Goal: Task Accomplishment & Management: Use online tool/utility

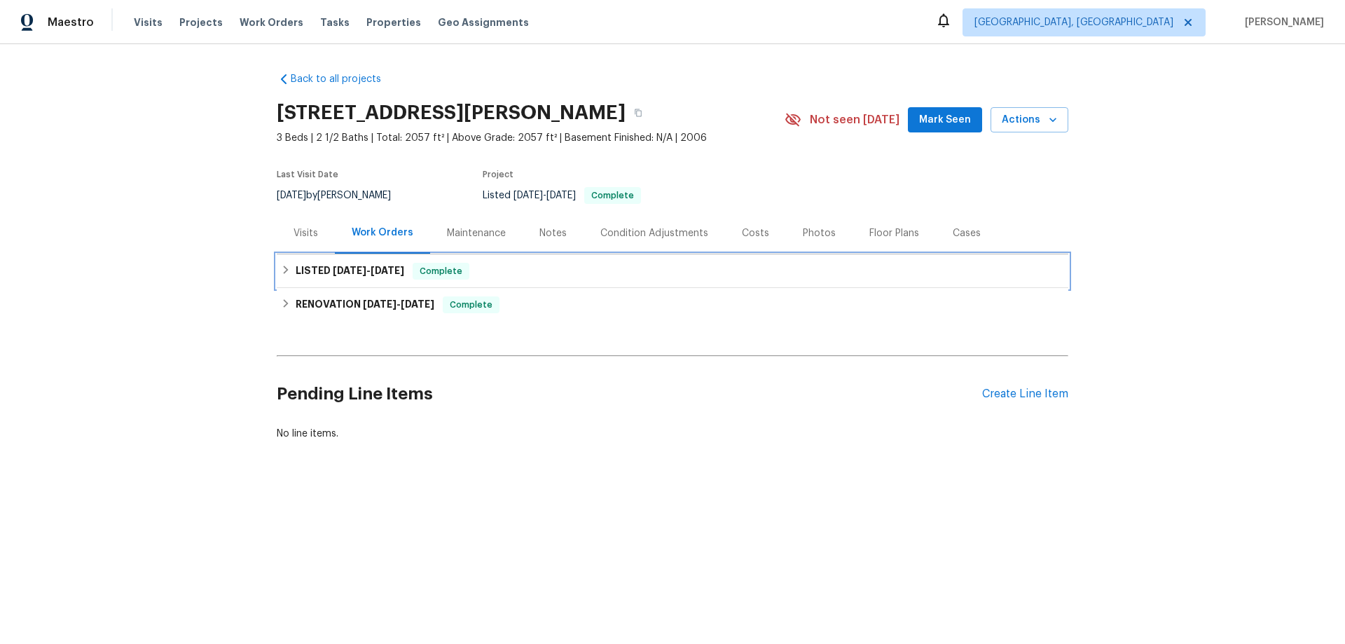
drag, startPoint x: 359, startPoint y: 263, endPoint x: 333, endPoint y: 331, distance: 72.7
click at [357, 263] on h6 "LISTED 8/30/25 - 9/1/25" at bounding box center [350, 271] width 109 height 17
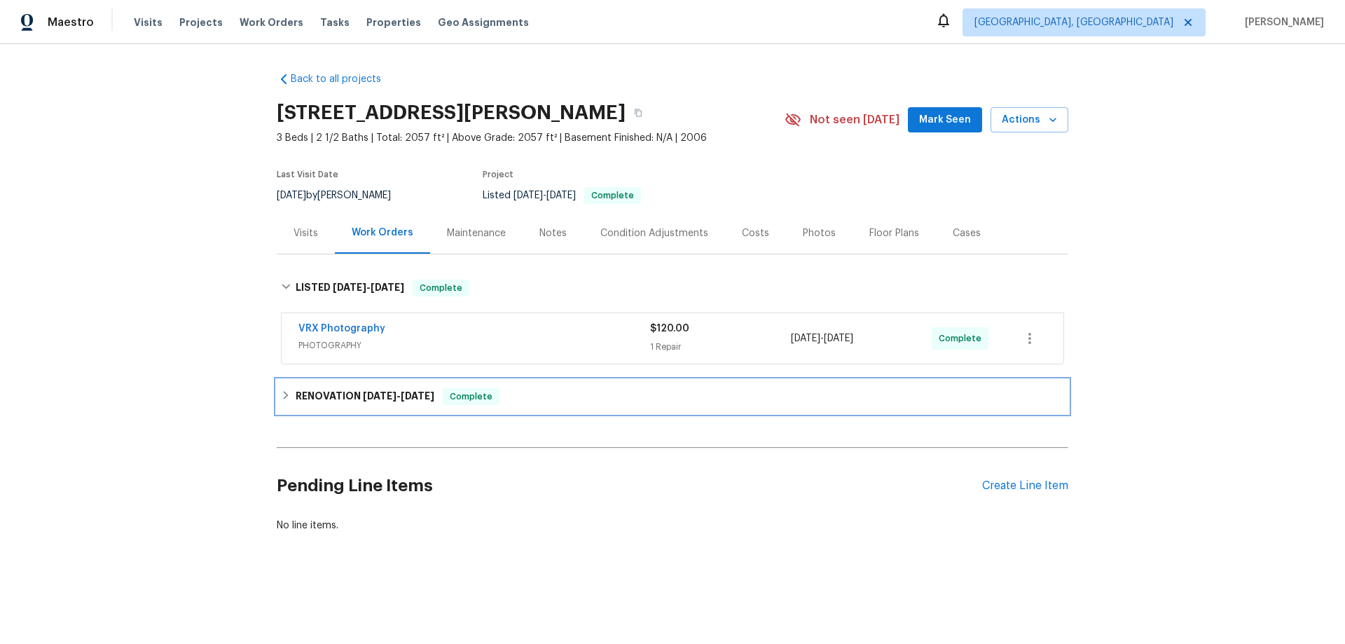
click at [324, 390] on h6 "RENOVATION 8/18/25 - 8/28/25" at bounding box center [365, 396] width 139 height 17
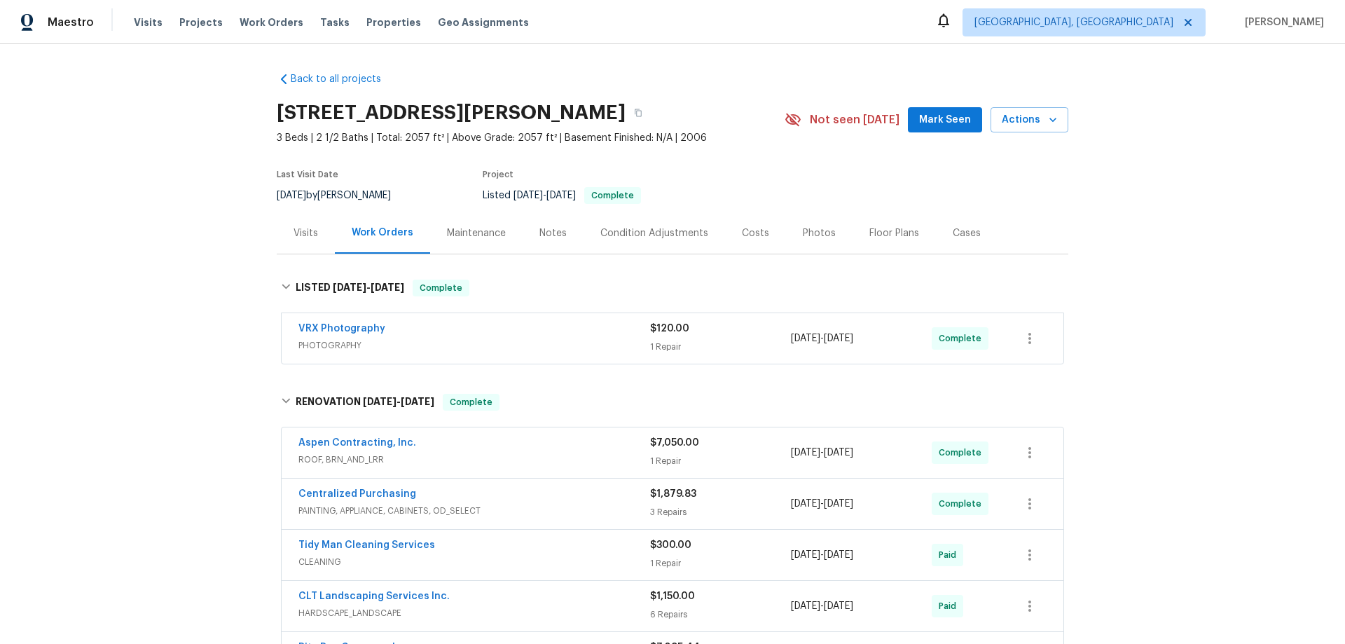
click at [221, 254] on div "Back to all projects 112 Wesley Ct, Lexington, SC 29073 3 Beds | 2 1/2 Baths | …" at bounding box center [672, 344] width 1345 height 600
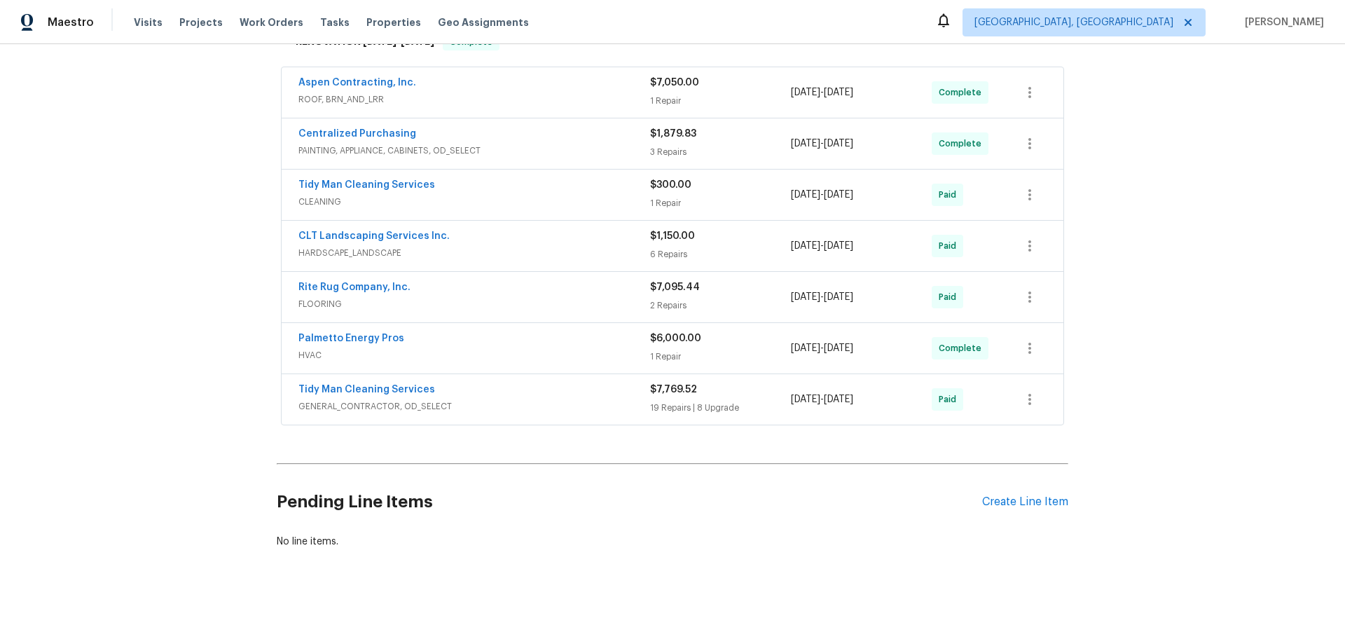
click at [144, 205] on div "Back to all projects 112 Wesley Ct, Lexington, SC 29073 3 Beds | 2 1/2 Baths | …" at bounding box center [672, 344] width 1345 height 600
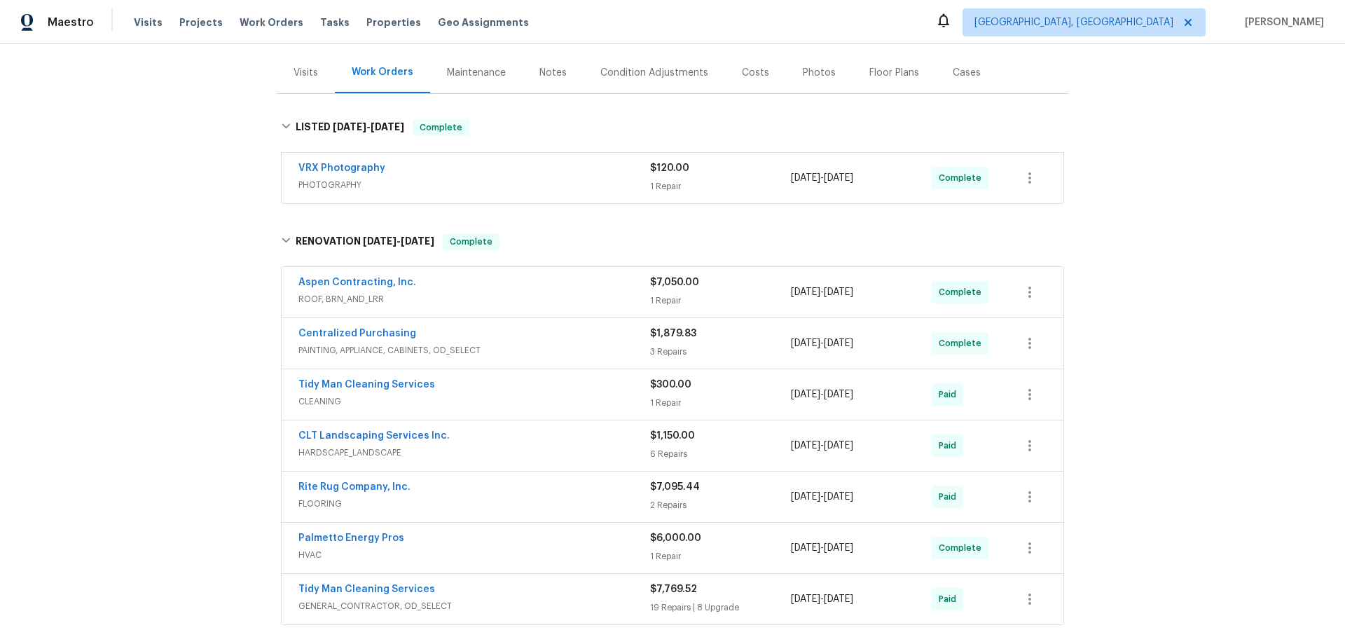
click at [184, 288] on div "Back to all projects 112 Wesley Ct, Lexington, SC 29073 3 Beds | 2 1/2 Baths | …" at bounding box center [672, 344] width 1345 height 600
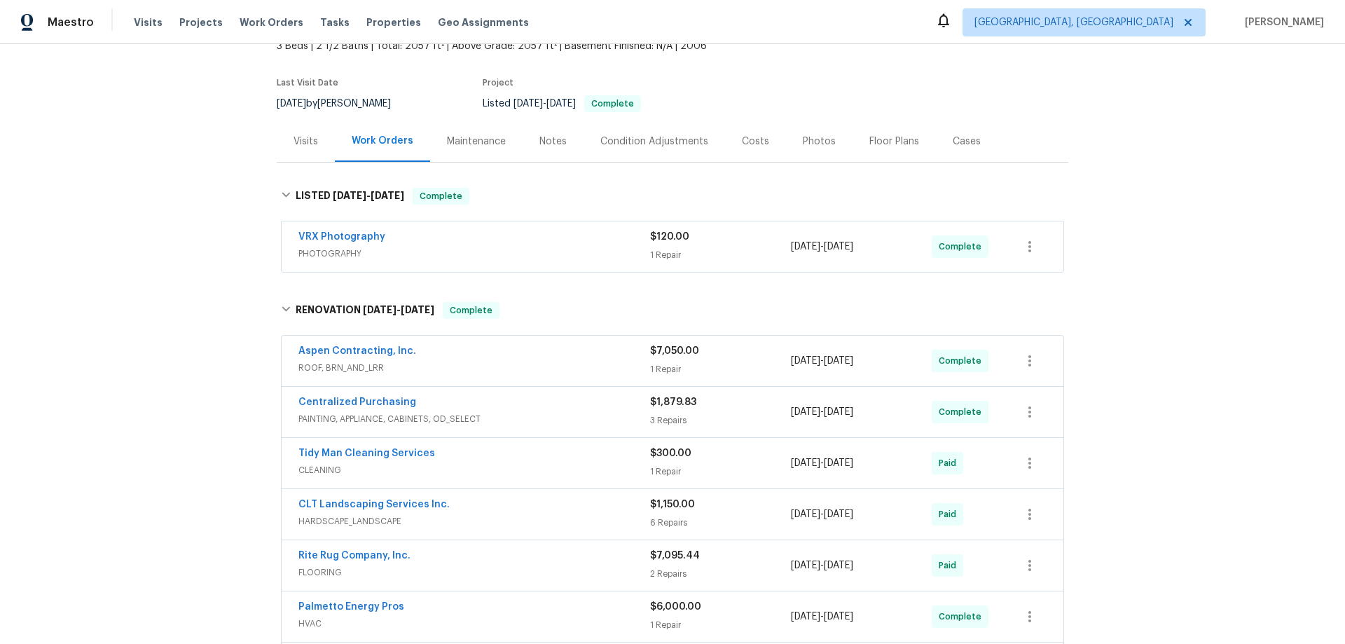
scroll to position [0, 0]
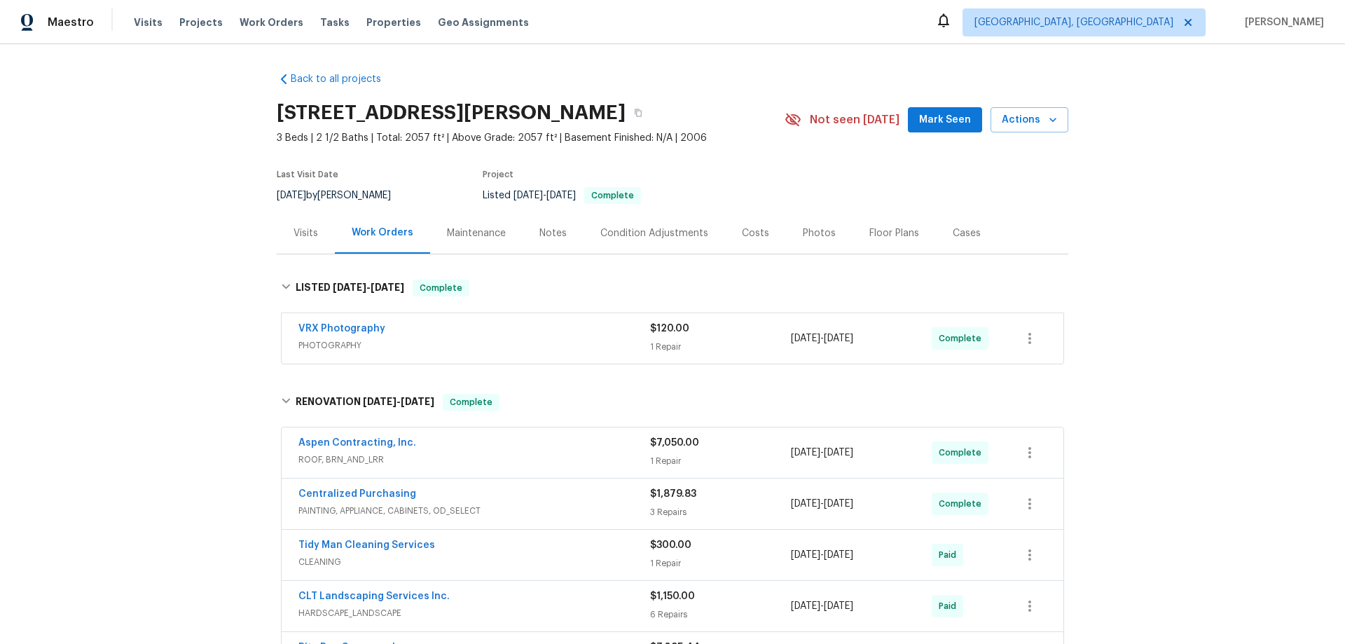
click at [196, 234] on div "Back to all projects 112 Wesley Ct, Lexington, SC 29073 3 Beds | 2 1/2 Baths | …" at bounding box center [672, 344] width 1345 height 600
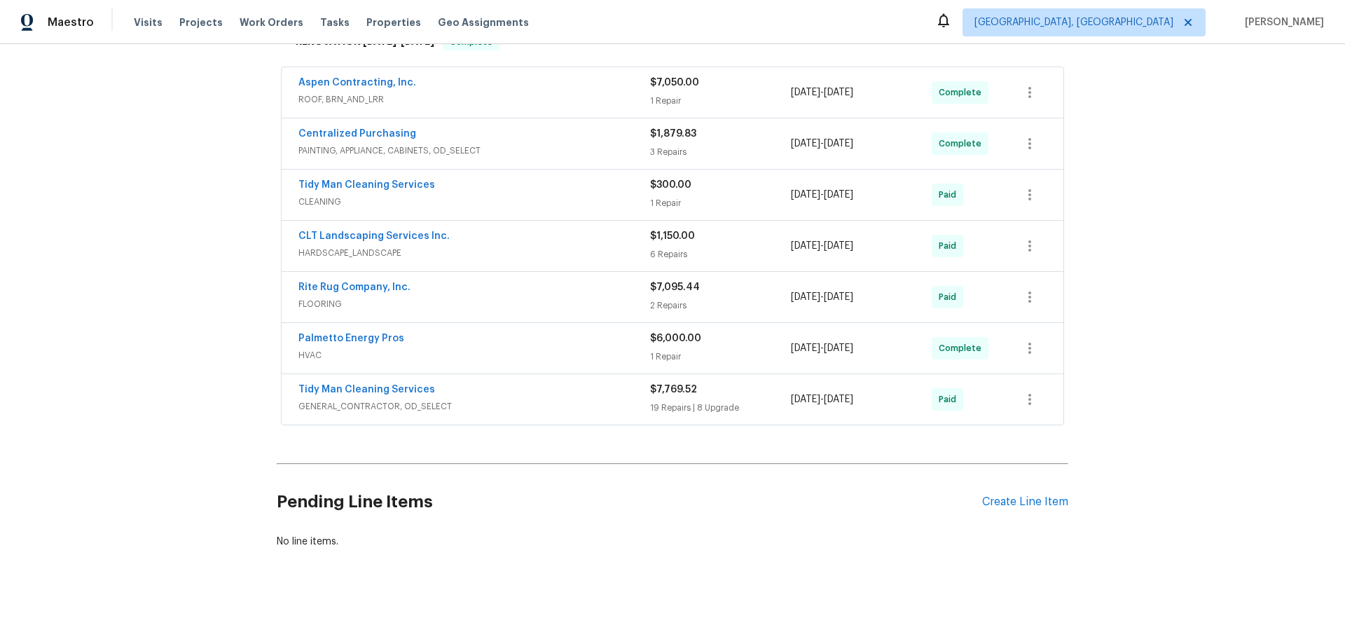
click at [237, 206] on div "Back to all projects 112 Wesley Ct, Lexington, SC 29073 3 Beds | 2 1/2 Baths | …" at bounding box center [672, 344] width 1345 height 600
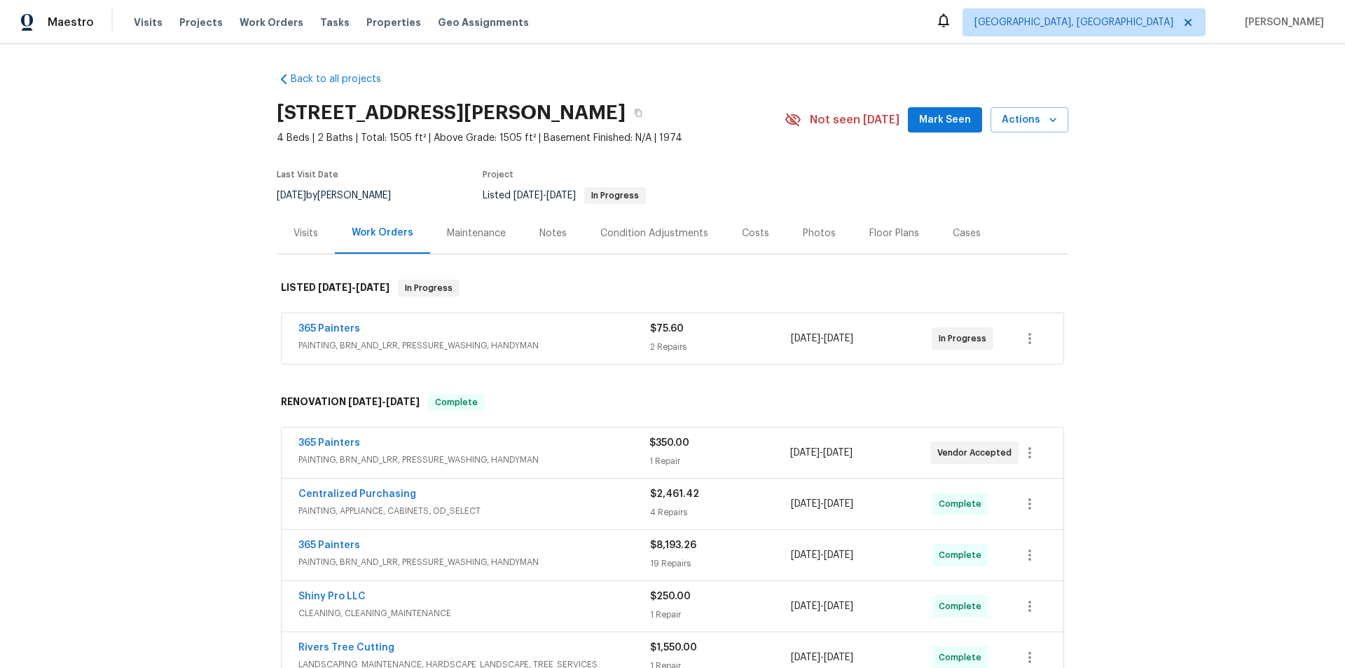
click at [217, 385] on div "Back to all projects 218 Lodgepole Rd, Ladson, SC 29456 4 Beds | 2 Baths | Tota…" at bounding box center [672, 356] width 1345 height 624
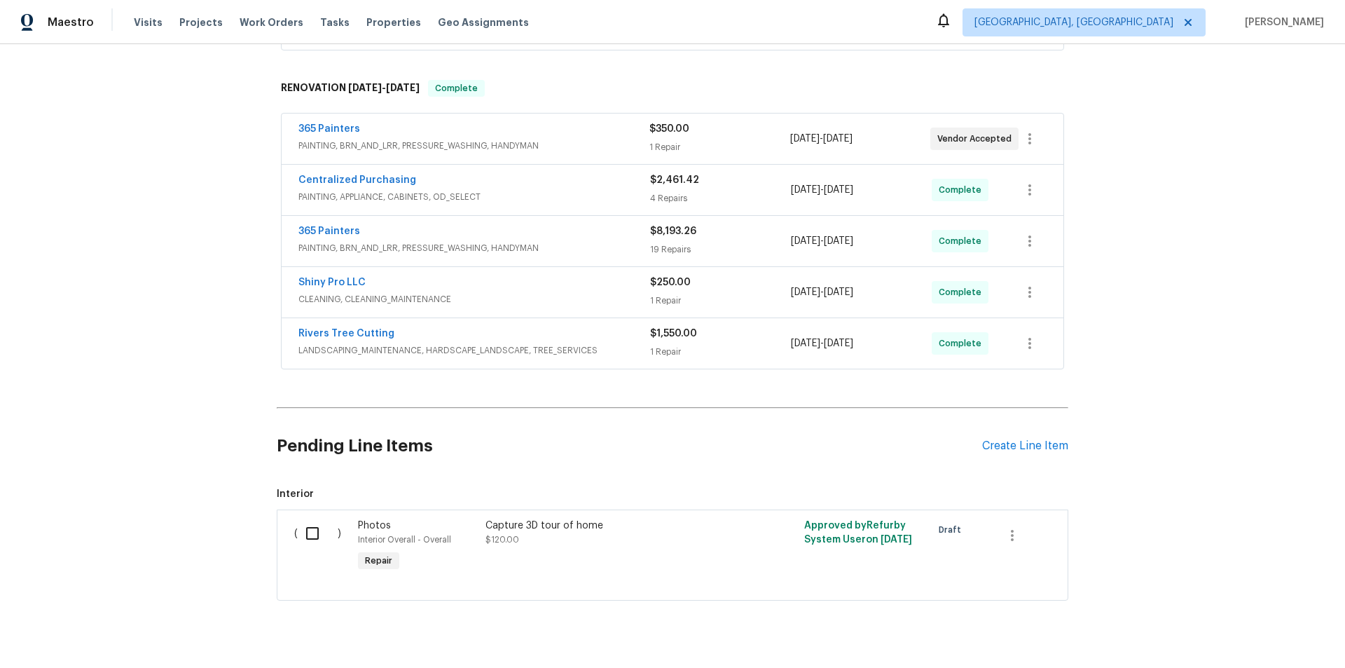
click at [173, 210] on div "Back to all projects 218 Lodgepole Rd, Ladson, SC 29456 4 Beds | 2 Baths | Tota…" at bounding box center [672, 356] width 1345 height 624
click at [171, 268] on div "Back to all projects 218 Lodgepole Rd, Ladson, SC 29456 4 Beds | 2 Baths | Tota…" at bounding box center [672, 356] width 1345 height 624
click at [176, 215] on div "Back to all projects 218 Lodgepole Rd, Ladson, SC 29456 4 Beds | 2 Baths | Tota…" at bounding box center [672, 356] width 1345 height 624
click at [135, 41] on div "Maestro Visits Projects Work Orders Tasks Properties Geo Assignments Albuquerqu…" at bounding box center [672, 22] width 1345 height 44
click at [146, 234] on div "Back to all projects 218 Lodgepole Rd, Ladson, SC 29456 4 Beds | 2 Baths | Tota…" at bounding box center [672, 356] width 1345 height 624
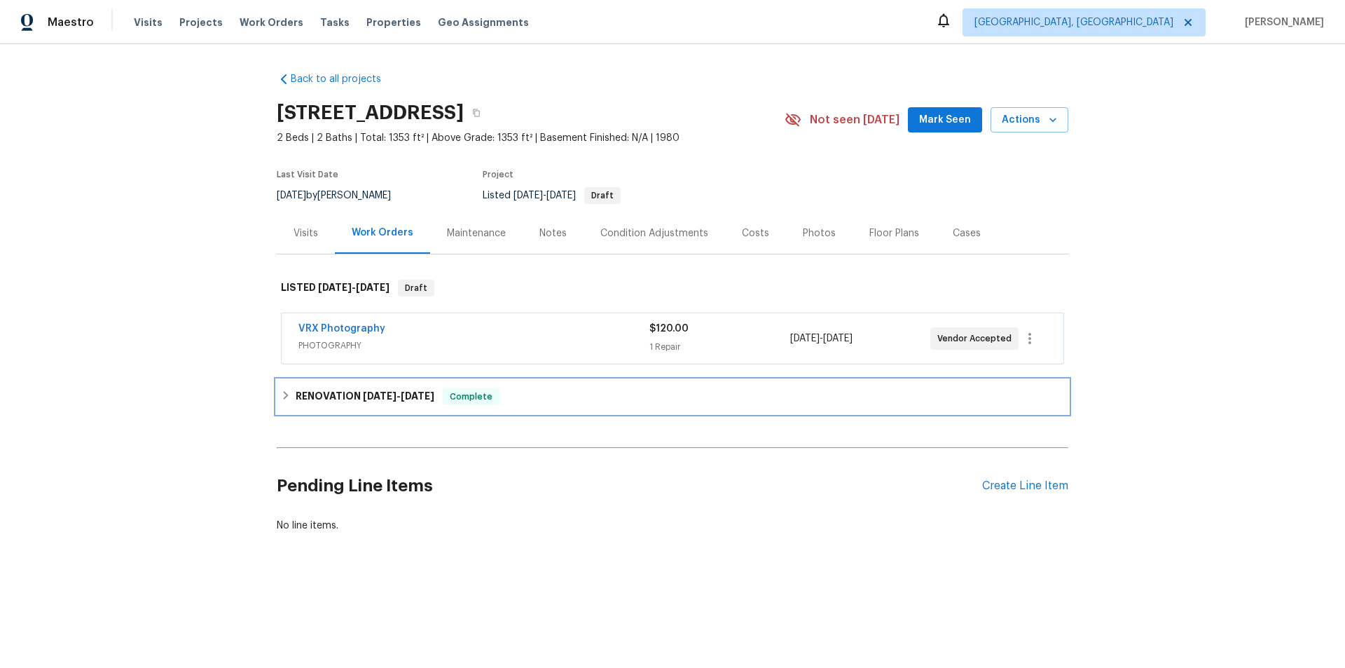
click at [310, 406] on div "RENOVATION 8/22/25 - 9/10/25 Complete" at bounding box center [673, 397] width 792 height 34
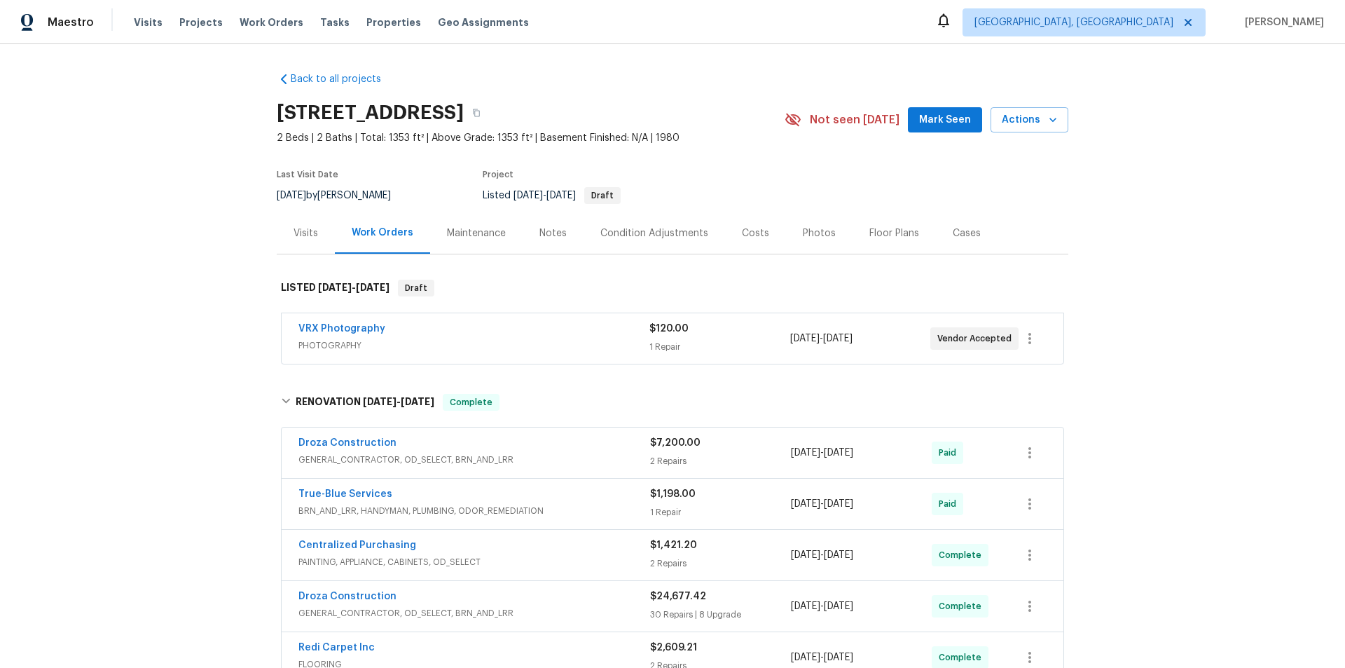
click at [152, 324] on div "Back to all projects 3701 E 2nd St Apt A, Tucson, AZ 85716 2 Beds | 2 Baths | T…" at bounding box center [672, 356] width 1345 height 624
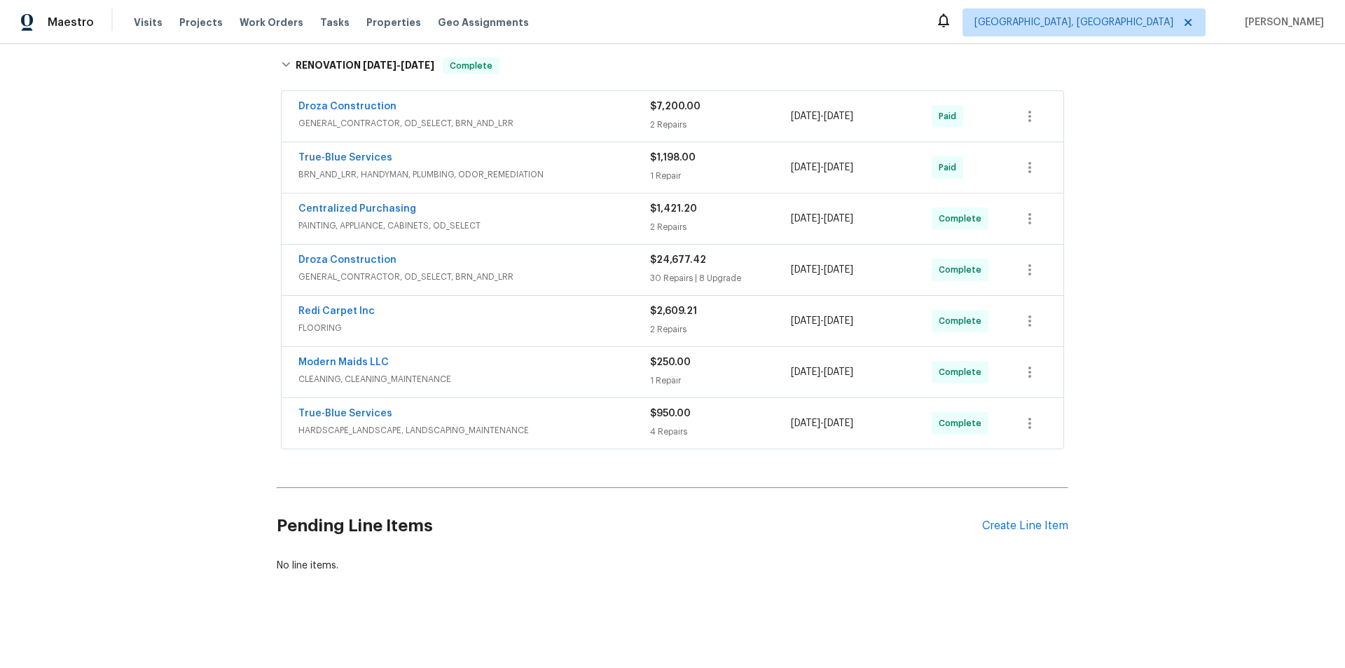
click at [142, 358] on div "Back to all projects 3701 E 2nd St Apt A, Tucson, AZ 85716 2 Beds | 2 Baths | T…" at bounding box center [672, 356] width 1345 height 624
click at [164, 249] on div "Back to all projects 3701 E 2nd St Apt A, Tucson, AZ 85716 2 Beds | 2 Baths | T…" at bounding box center [672, 356] width 1345 height 624
click at [198, 235] on div "Back to all projects 3701 E 2nd St Apt A, Tucson, AZ 85716 2 Beds | 2 Baths | T…" at bounding box center [672, 356] width 1345 height 624
click at [210, 234] on div "Back to all projects 3701 E 2nd St Apt A, Tucson, AZ 85716 2 Beds | 2 Baths | T…" at bounding box center [672, 356] width 1345 height 624
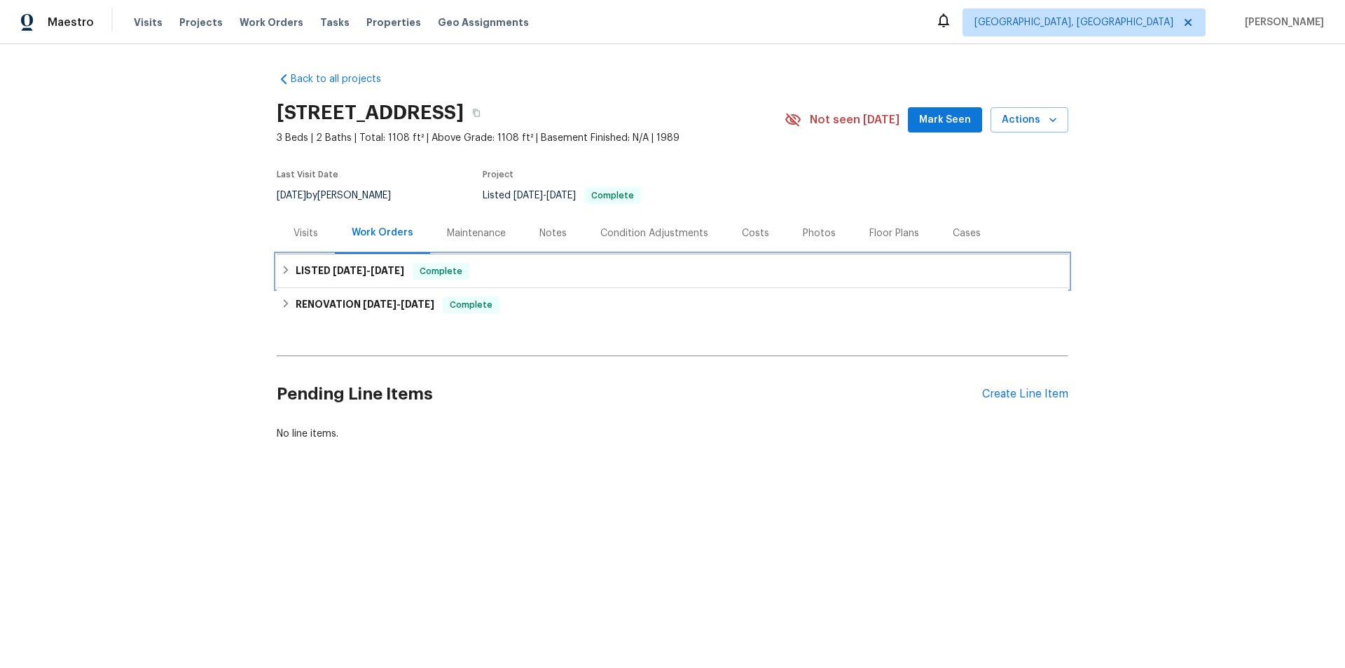
drag, startPoint x: 295, startPoint y: 270, endPoint x: 284, endPoint y: 279, distance: 13.9
click at [296, 270] on h6 "LISTED 9/9/25 - 9/10/25" at bounding box center [350, 271] width 109 height 17
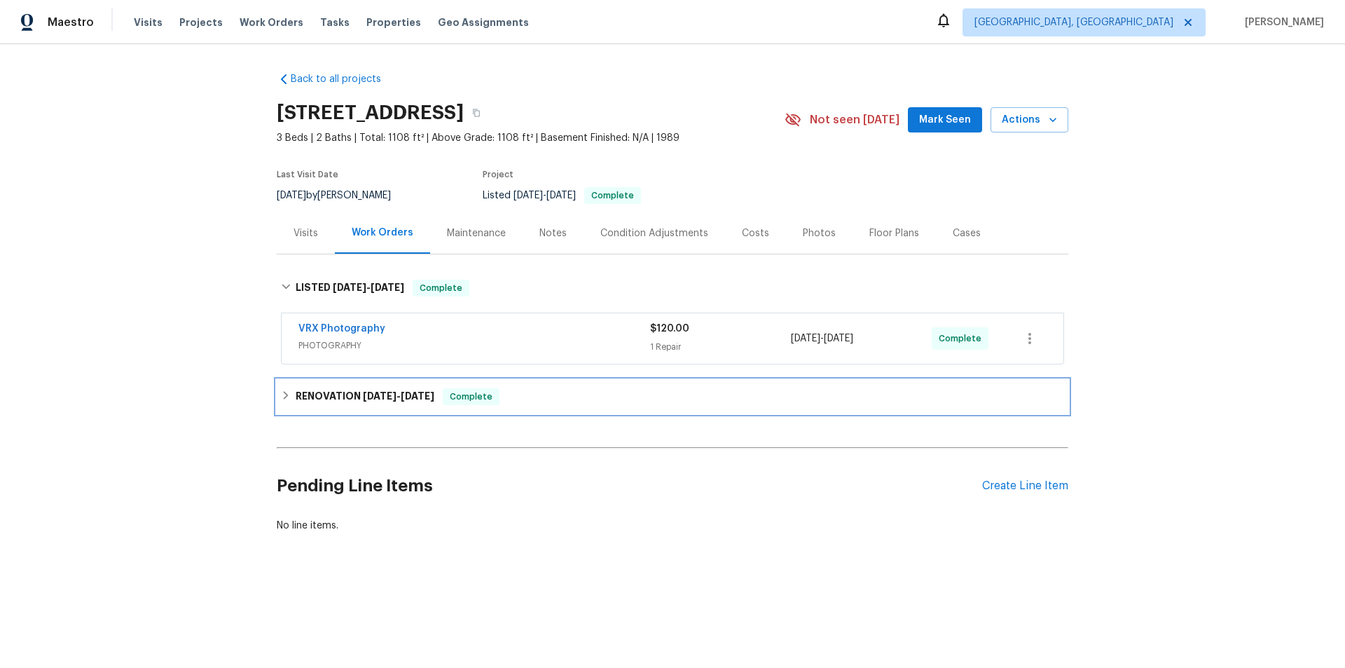
click at [305, 383] on div "RENOVATION 9/2/25 - 9/5/25 Complete" at bounding box center [673, 397] width 792 height 34
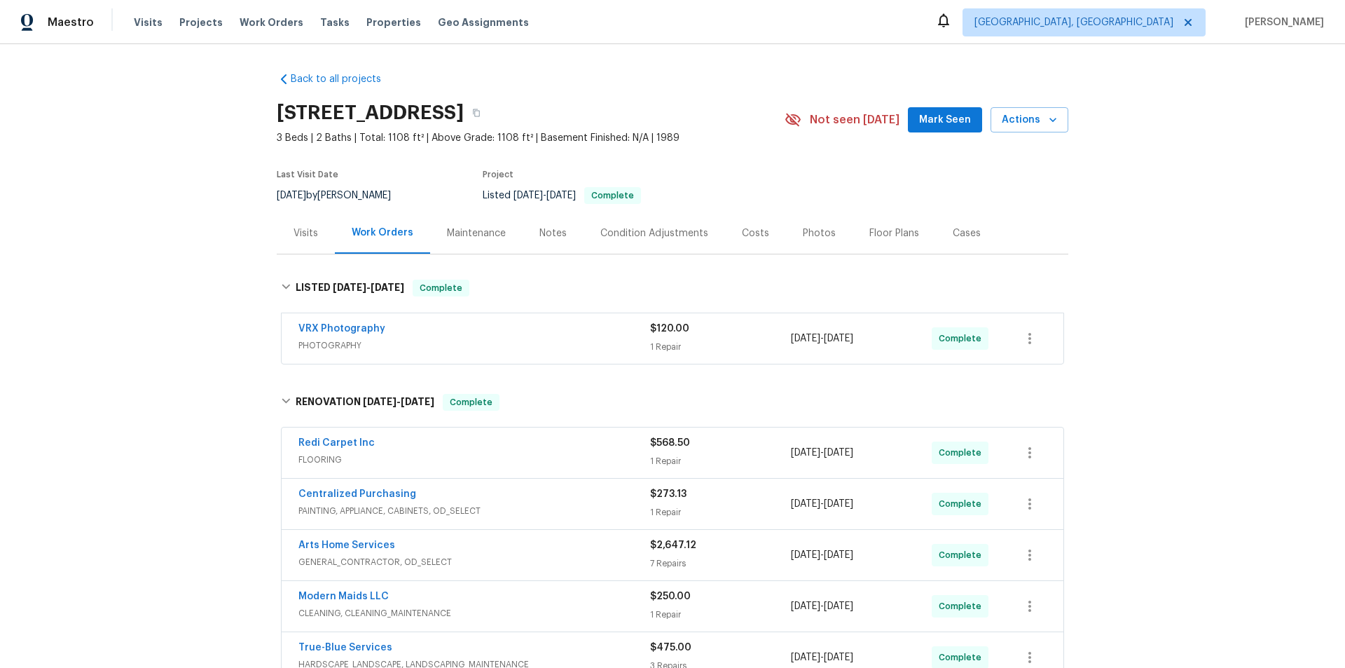
click at [237, 288] on div "Back to all projects 7349 S Avenida Perlina, Tucson, AZ 85746 3 Beds | 2 Baths …" at bounding box center [672, 356] width 1345 height 624
click at [186, 275] on div "Back to all projects 7349 S Avenida Perlina, Tucson, AZ 85746 3 Beds | 2 Baths …" at bounding box center [672, 356] width 1345 height 624
click at [178, 148] on div "Back to all projects 7349 S Avenida Perlina, Tucson, AZ 85746 3 Beds | 2 Baths …" at bounding box center [672, 356] width 1345 height 624
click at [144, 296] on div "Back to all projects 7349 S Avenida Perlina, Tucson, AZ 85746 3 Beds | 2 Baths …" at bounding box center [672, 356] width 1345 height 624
click at [177, 347] on div "Back to all projects 7349 S Avenida Perlina, Tucson, AZ 85746 3 Beds | 2 Baths …" at bounding box center [672, 356] width 1345 height 624
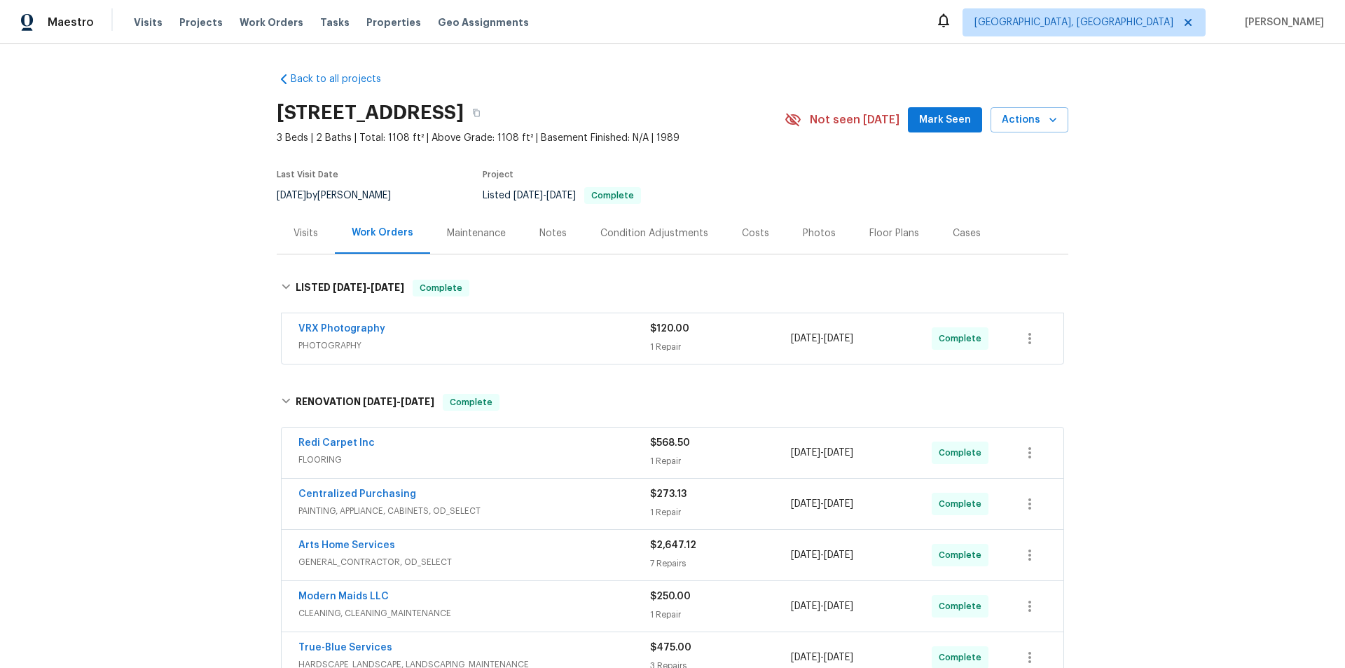
click at [228, 483] on div "Back to all projects 7349 S Avenida Perlina, Tucson, AZ 85746 3 Beds | 2 Baths …" at bounding box center [672, 356] width 1345 height 624
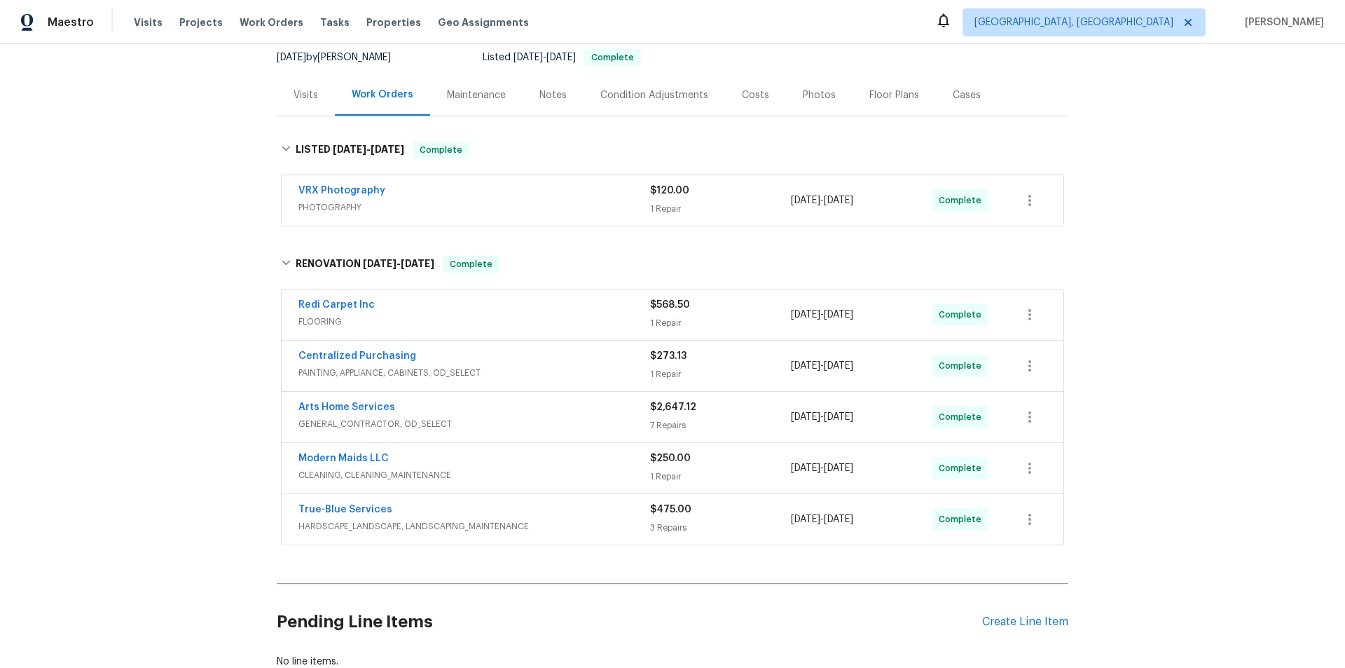
scroll to position [140, 0]
click at [160, 230] on div "Back to all projects 7349 S Avenida Perlina, Tucson, AZ 85746 3 Beds | 2 Baths …" at bounding box center [672, 356] width 1345 height 624
click at [185, 212] on div "Back to all projects 7349 S Avenida Perlina, Tucson, AZ 85746 3 Beds | 2 Baths …" at bounding box center [672, 356] width 1345 height 624
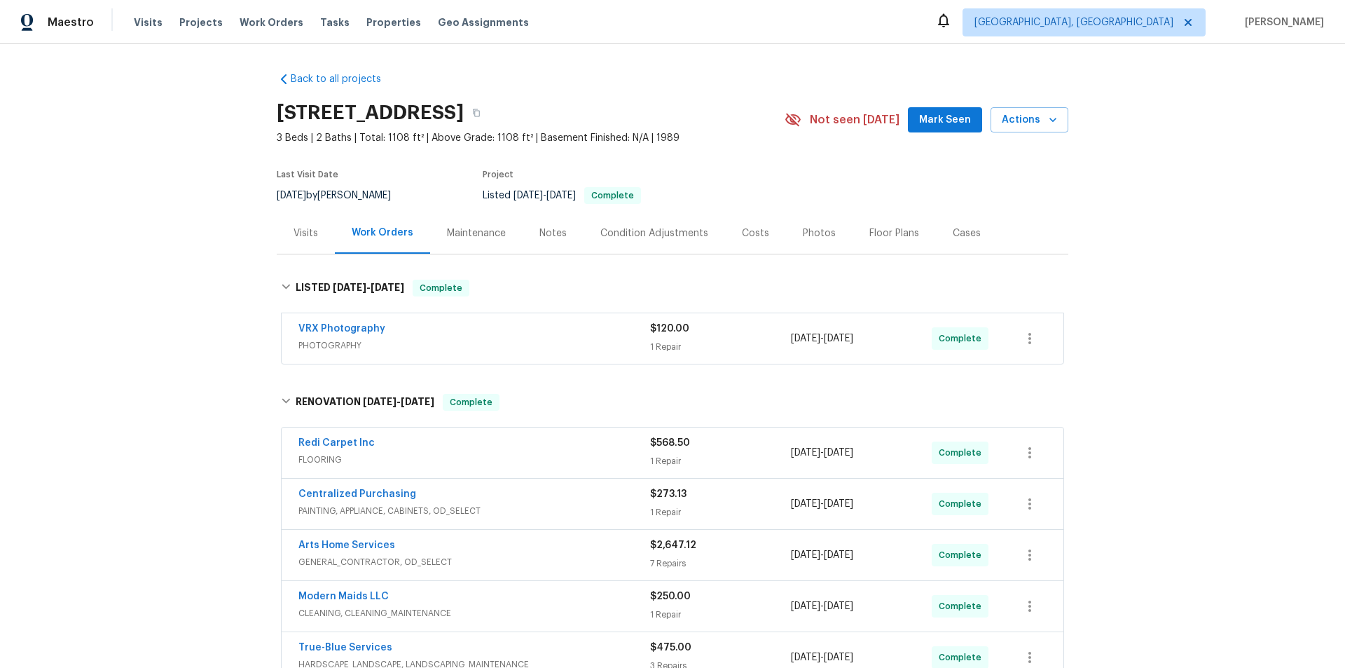
click at [197, 300] on div "Back to all projects 7349 S Avenida Perlina, Tucson, AZ 85746 3 Beds | 2 Baths …" at bounding box center [672, 356] width 1345 height 624
click at [137, 303] on div "Back to all projects 7349 S Avenida Perlina, Tucson, AZ 85746 3 Beds | 2 Baths …" at bounding box center [672, 356] width 1345 height 624
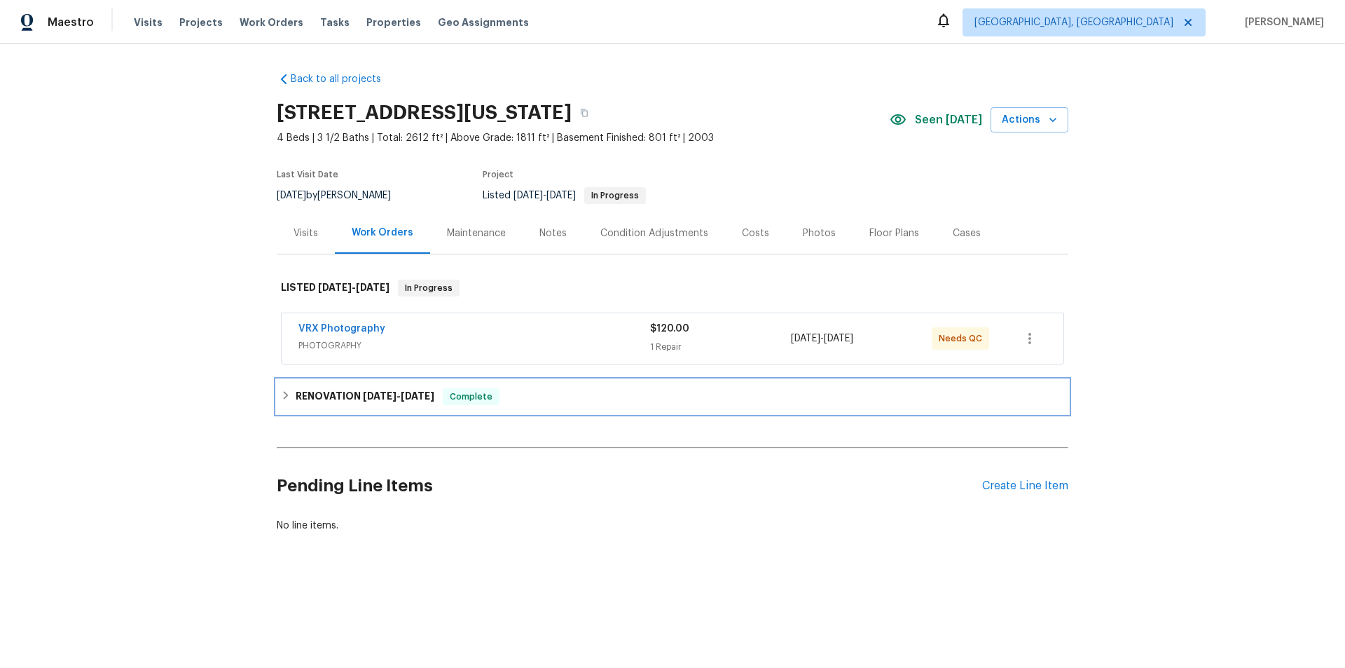
click at [300, 394] on h6 "RENOVATION [DATE] - [DATE]" at bounding box center [365, 396] width 139 height 17
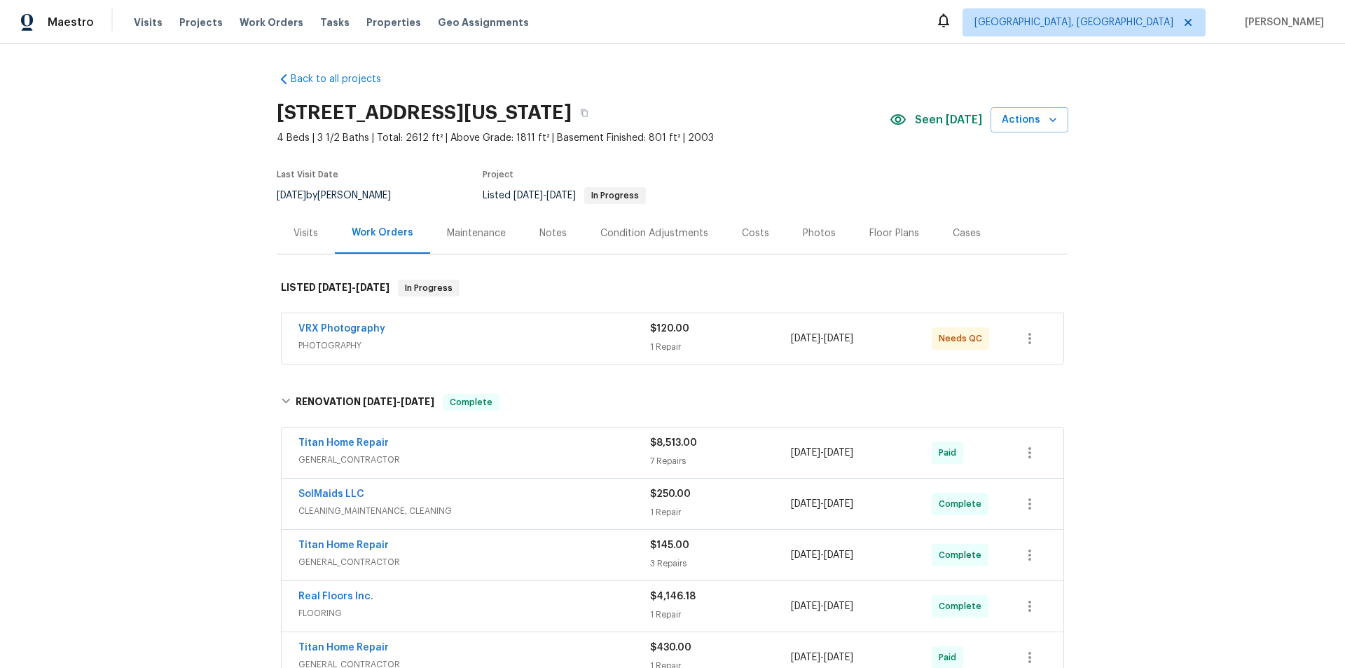
click at [200, 227] on div "Back to all projects [STREET_ADDRESS][US_STATE] 4 Beds | 3 1/2 Baths | Total: 2…" at bounding box center [672, 356] width 1345 height 624
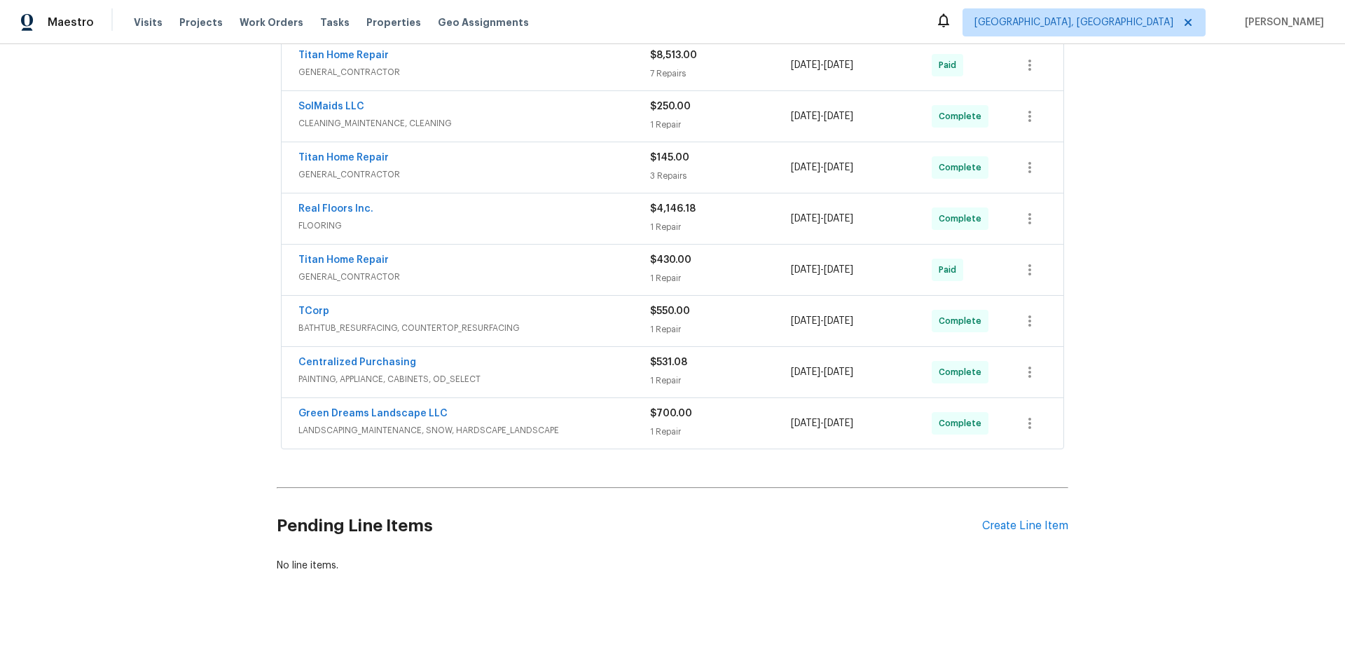
click at [171, 268] on div "Back to all projects [STREET_ADDRESS][US_STATE] 4 Beds | 3 1/2 Baths | Total: 2…" at bounding box center [672, 356] width 1345 height 624
click at [162, 91] on div "Back to all projects [STREET_ADDRESS][US_STATE] 4 Beds | 3 1/2 Baths | Total: 2…" at bounding box center [672, 356] width 1345 height 624
click at [200, 235] on div "Back to all projects [STREET_ADDRESS][US_STATE] 4 Beds | 3 1/2 Baths | Total: 2…" at bounding box center [672, 356] width 1345 height 624
drag, startPoint x: 163, startPoint y: 231, endPoint x: 155, endPoint y: 235, distance: 9.7
click at [155, 235] on div "Back to all projects [STREET_ADDRESS][US_STATE] 4 Beds | 3 1/2 Baths | Total: 2…" at bounding box center [672, 356] width 1345 height 624
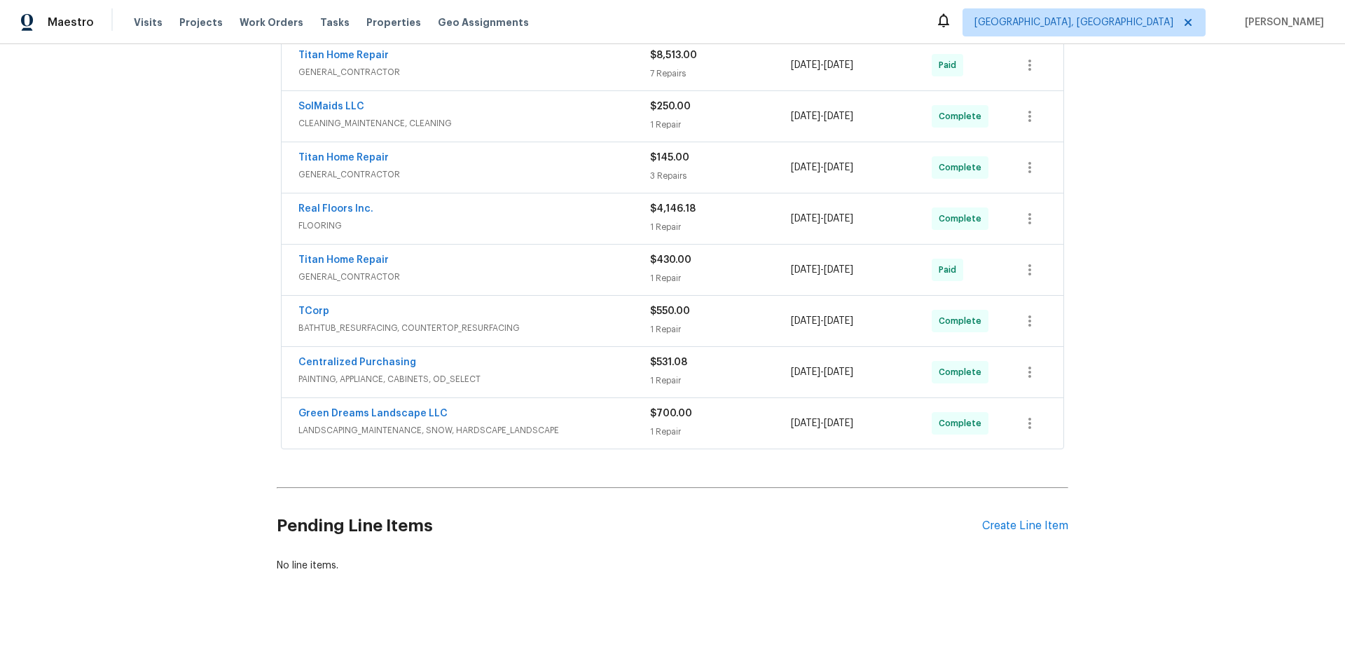
click at [168, 282] on div "Back to all projects [STREET_ADDRESS][US_STATE] 4 Beds | 3 1/2 Baths | Total: 2…" at bounding box center [672, 356] width 1345 height 624
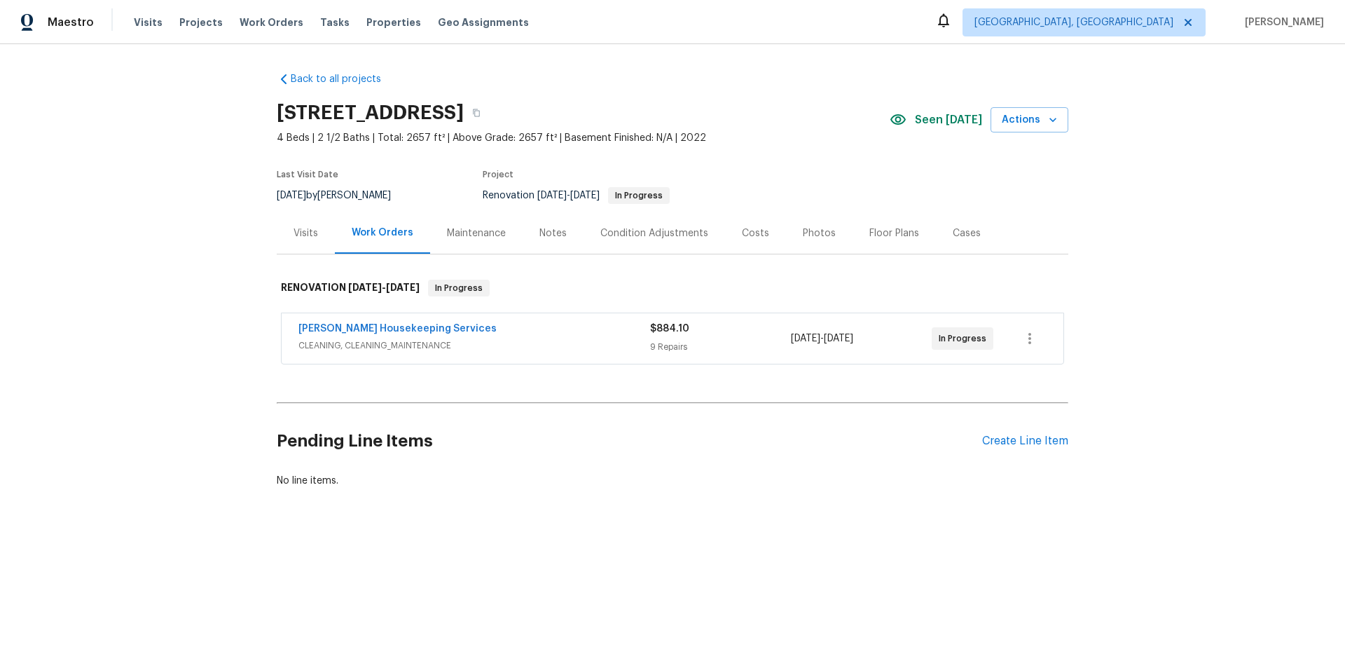
click at [179, 282] on div "Back to all projects 220 Sun Grove Trl, Georgetown, TX 78628 4 Beds | 2 1/2 Bat…" at bounding box center [672, 313] width 1345 height 539
click at [164, 317] on div "Back to all projects 220 Sun Grove Trl, Georgetown, TX 78628 4 Beds | 2 1/2 Bat…" at bounding box center [672, 313] width 1345 height 539
click at [158, 462] on div "Back to all projects 220 Sun Grove Trl, Georgetown, TX 78628 4 Beds | 2 1/2 Bat…" at bounding box center [672, 313] width 1345 height 539
click at [184, 291] on div "Back to all projects 220 Sun Grove Trl, Georgetown, TX 78628 4 Beds | 2 1/2 Bat…" at bounding box center [672, 313] width 1345 height 539
click at [228, 296] on div "Back to all projects 220 Sun Grove Trl, Georgetown, TX 78628 4 Beds | 2 1/2 Bat…" at bounding box center [672, 313] width 1345 height 539
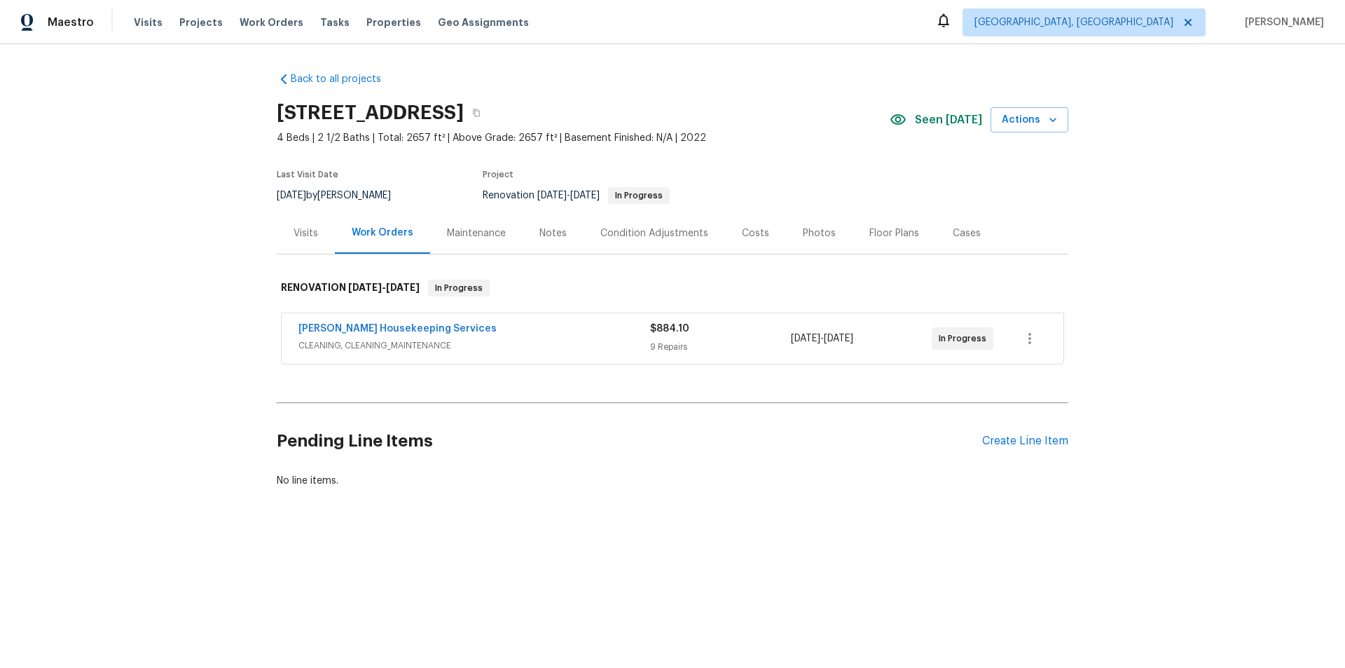
click at [165, 267] on div "Back to all projects 220 Sun Grove Trl, Georgetown, TX 78628 4 Beds | 2 1/2 Bat…" at bounding box center [672, 313] width 1345 height 539
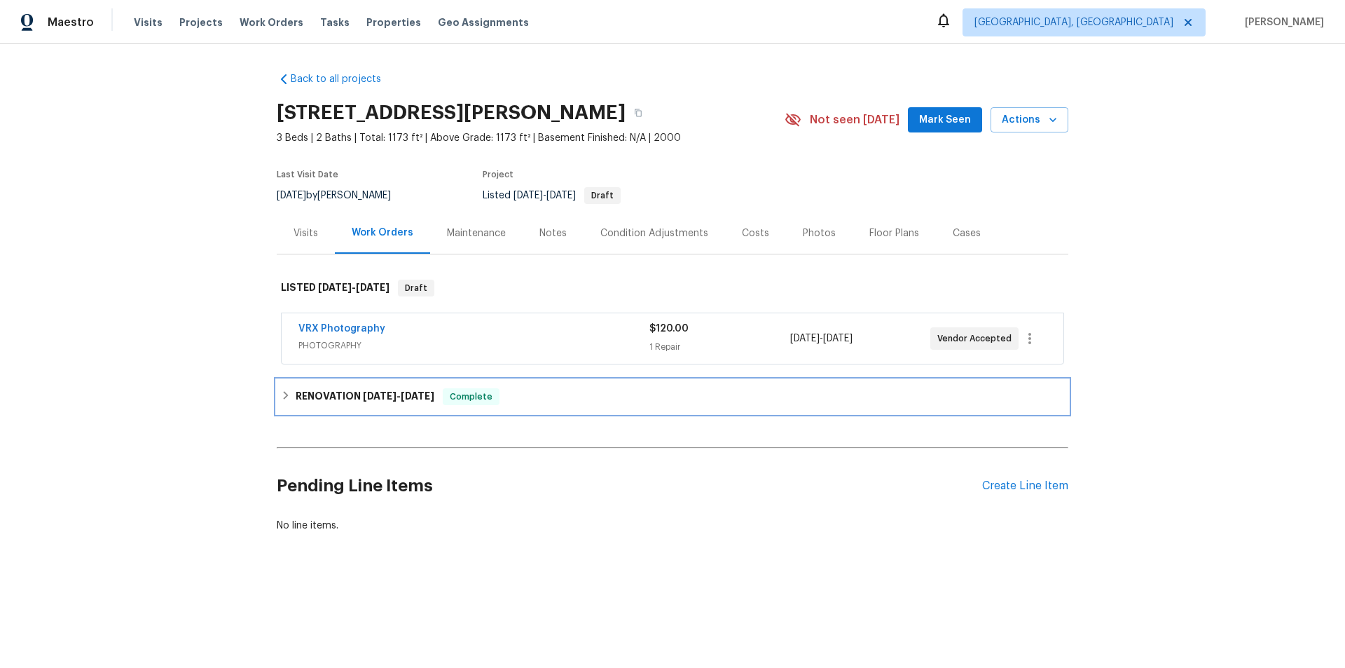
click at [292, 405] on div "RENOVATION 9/2/25 - 9/15/25 Complete" at bounding box center [673, 397] width 792 height 34
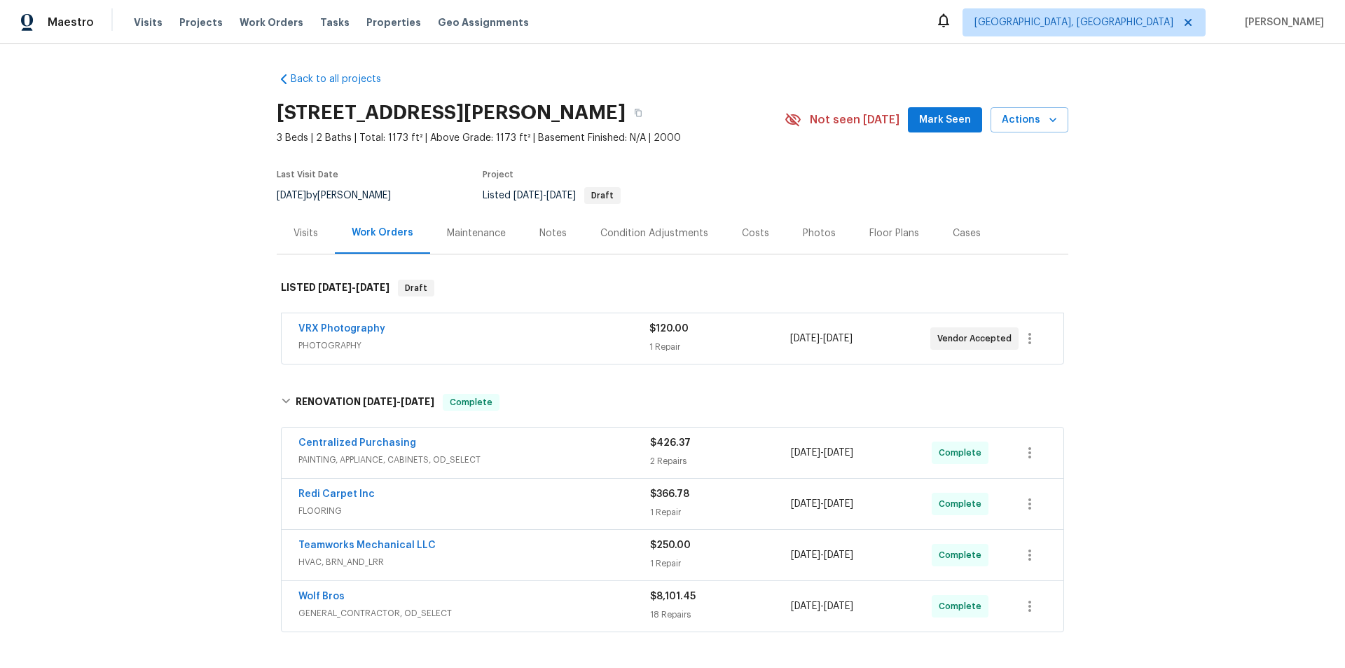
click at [223, 245] on div "Back to all projects 4106 Cripple Creek Dr, Loveland, CO 80538 3 Beds | 2 Baths…" at bounding box center [672, 356] width 1345 height 624
click at [169, 301] on div "Back to all projects 4106 Cripple Creek Dr, Loveland, CO 80538 3 Beds | 2 Baths…" at bounding box center [672, 356] width 1345 height 624
click at [219, 196] on div "Back to all projects 4106 Cripple Creek Dr, Loveland, CO 80538 3 Beds | 2 Baths…" at bounding box center [672, 356] width 1345 height 624
click at [172, 227] on div "Back to all projects 4106 Cripple Creek Dr, Loveland, CO 80538 3 Beds | 2 Baths…" at bounding box center [672, 356] width 1345 height 624
click at [210, 232] on div "Back to all projects 4106 Cripple Creek Dr, Loveland, CO 80538 3 Beds | 2 Baths…" at bounding box center [672, 356] width 1345 height 624
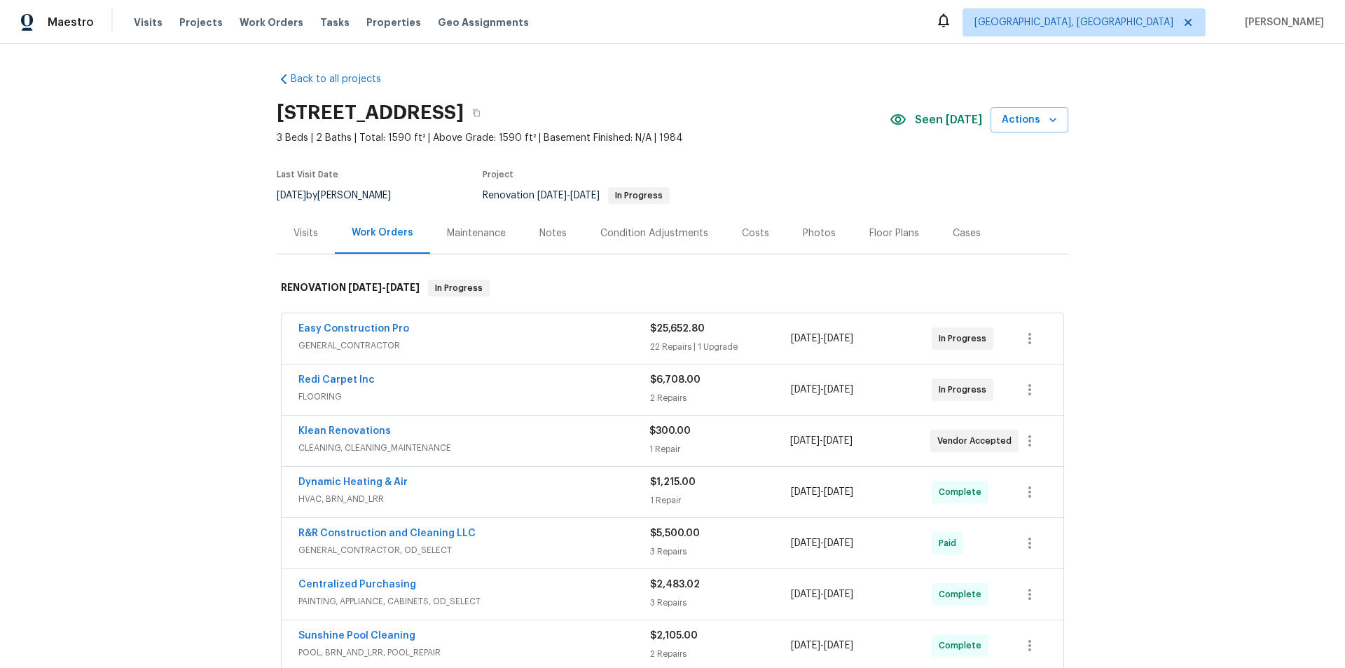
click at [165, 376] on div "Back to all projects [STREET_ADDRESS] 3 Beds | 2 Baths | Total: 1590 ft² | Abov…" at bounding box center [672, 356] width 1345 height 624
click at [172, 306] on div "Back to all projects [STREET_ADDRESS] 3 Beds | 2 Baths | Total: 1590 ft² | Abov…" at bounding box center [672, 356] width 1345 height 624
click at [207, 304] on div "Back to all projects 2315 Hidden Lake St, Kissimmee, FL 34741 3 Beds | 2 Baths …" at bounding box center [672, 356] width 1345 height 624
click at [128, 274] on div "Back to all projects 2315 Hidden Lake St, Kissimmee, FL 34741 3 Beds | 2 Baths …" at bounding box center [672, 356] width 1345 height 624
click at [197, 243] on div "Back to all projects 2315 Hidden Lake St, Kissimmee, FL 34741 3 Beds | 2 Baths …" at bounding box center [672, 356] width 1345 height 624
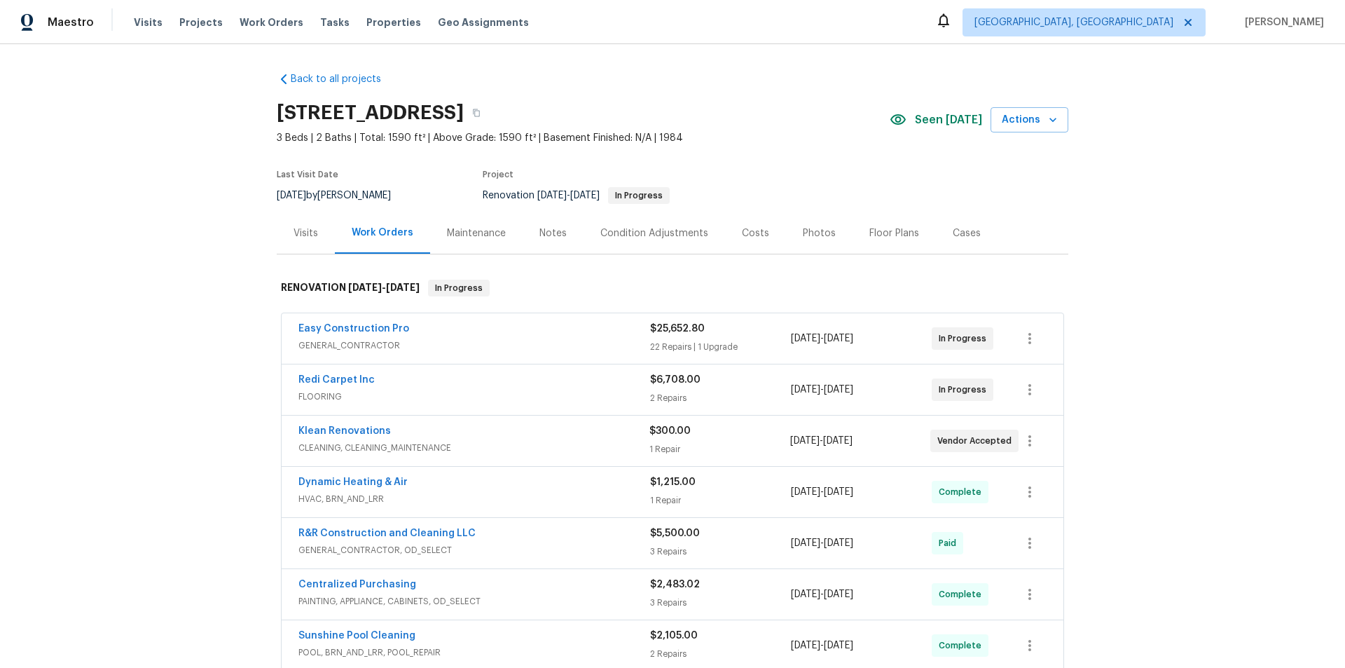
click at [218, 336] on div "Back to all projects 2315 Hidden Lake St, Kissimmee, FL 34741 3 Beds | 2 Baths …" at bounding box center [672, 356] width 1345 height 624
click at [180, 266] on div "Back to all projects 2315 Hidden Lake St, Kissimmee, FL 34741 3 Beds | 2 Baths …" at bounding box center [672, 356] width 1345 height 624
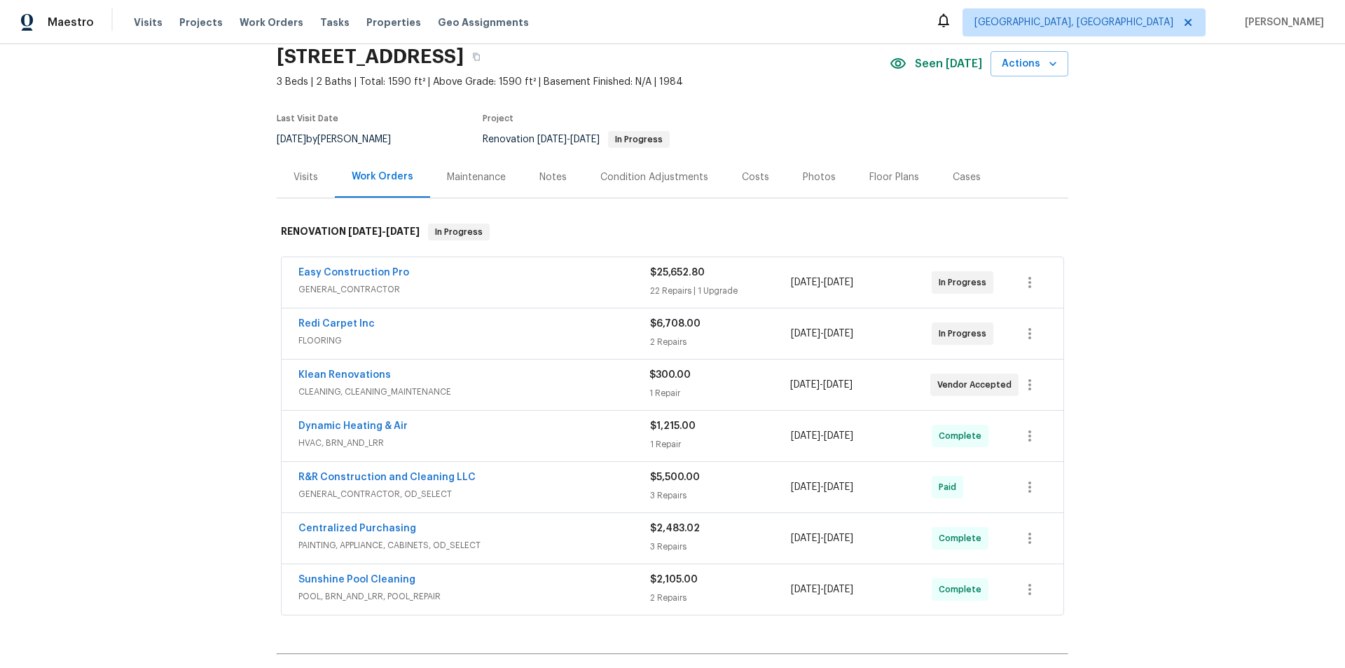
scroll to position [140, 0]
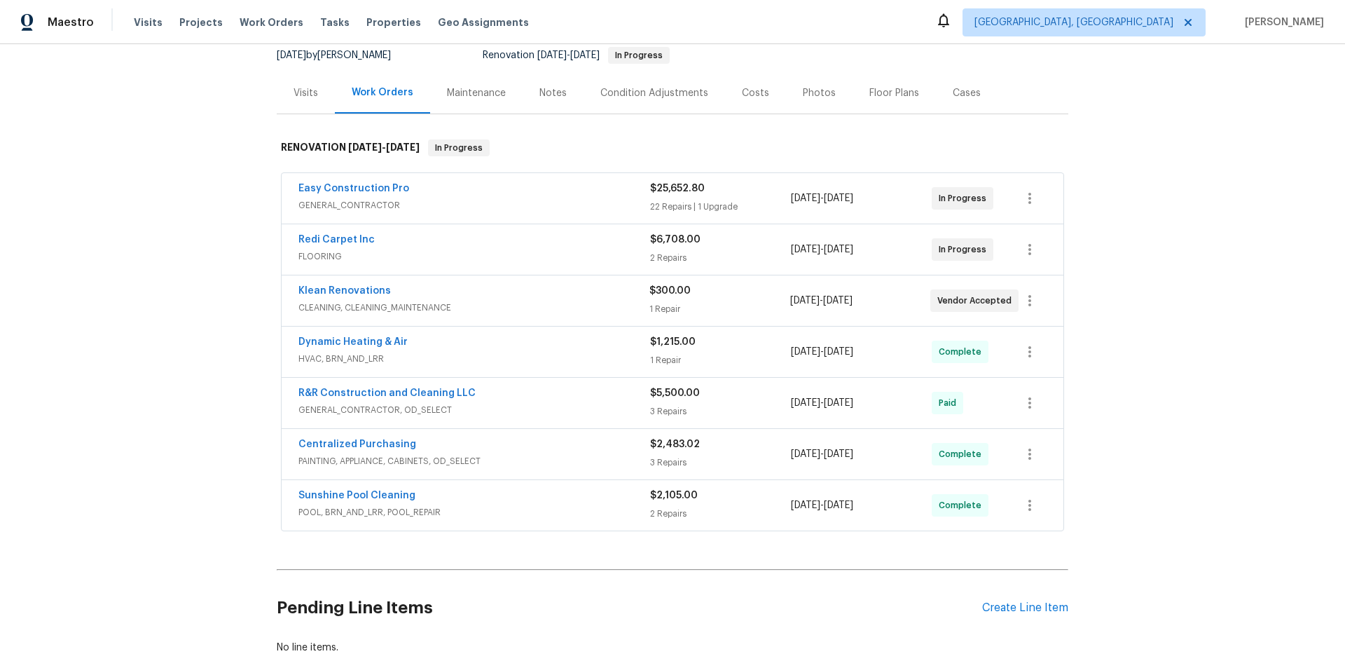
click at [107, 369] on div "Back to all projects 2315 Hidden Lake St, Kissimmee, FL 34741 3 Beds | 2 Baths …" at bounding box center [672, 356] width 1345 height 624
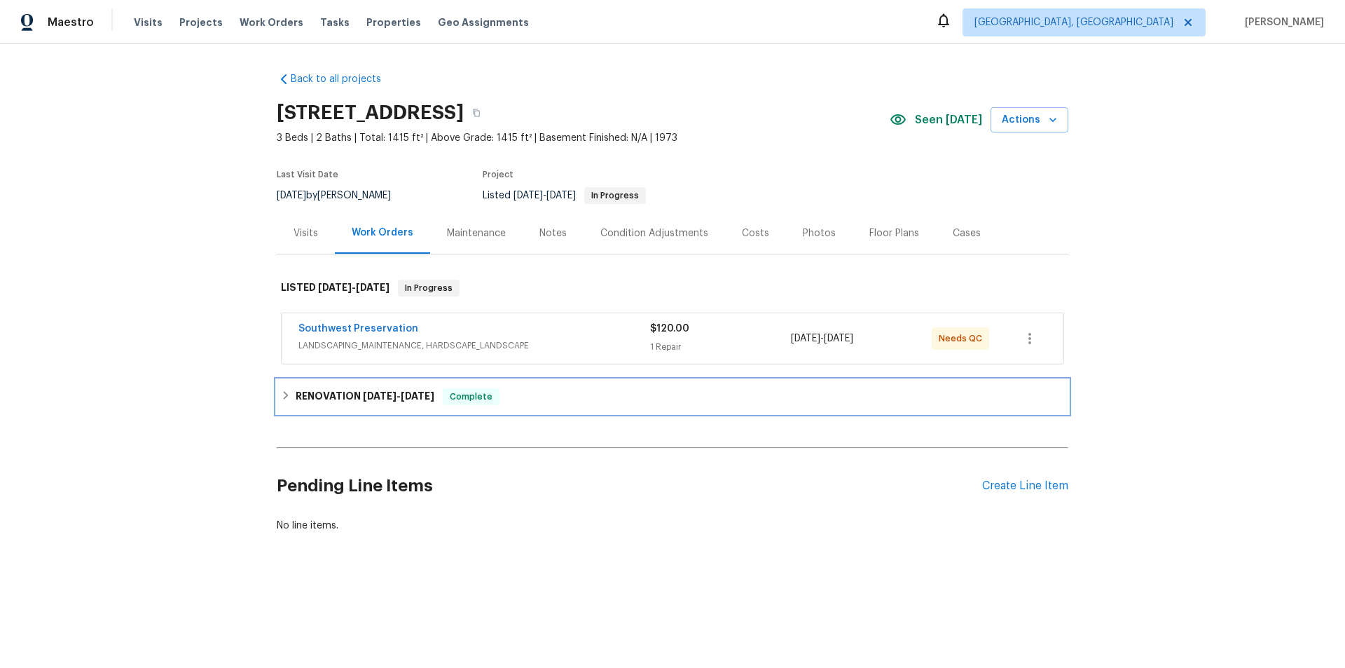
drag, startPoint x: 314, startPoint y: 405, endPoint x: 306, endPoint y: 403, distance: 8.0
click at [312, 404] on div "RENOVATION 9/2/25 - 9/11/25 Complete" at bounding box center [673, 397] width 792 height 34
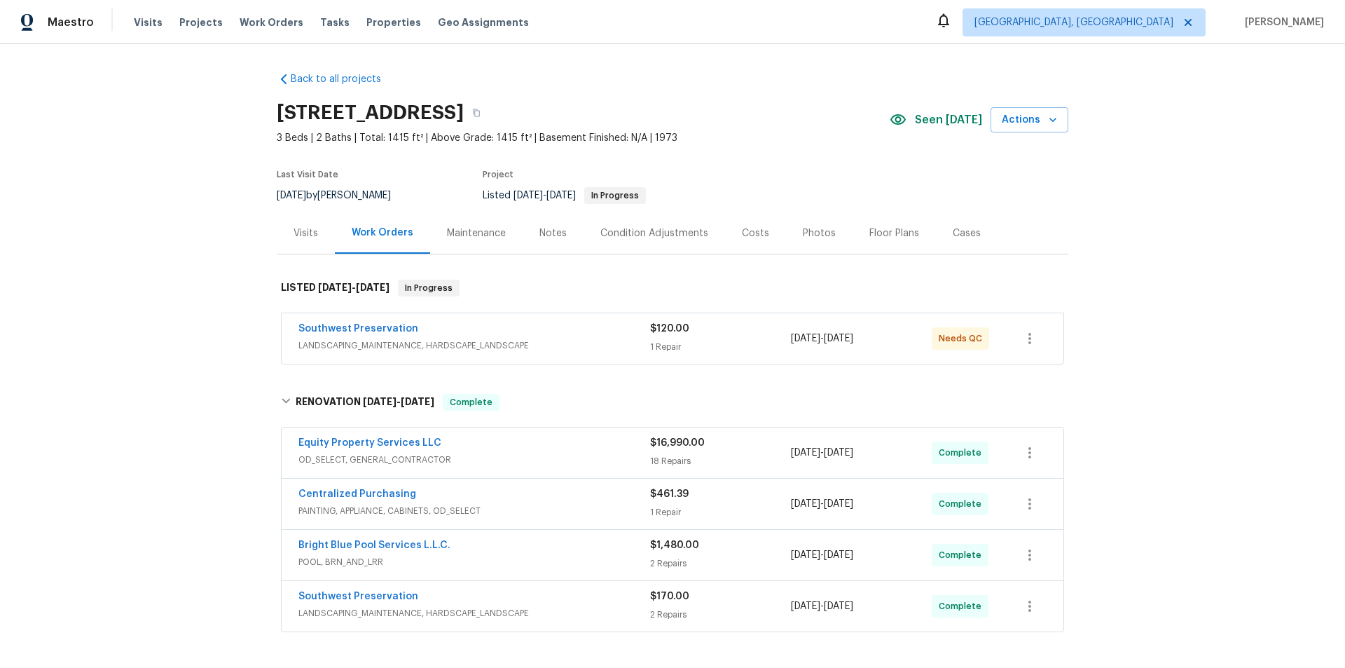
click at [172, 331] on div "Back to all projects 2337 W Tierra Buena Ln, Phoenix, AZ 85023 3 Beds | 2 Baths…" at bounding box center [672, 356] width 1345 height 624
click at [228, 261] on div "Back to all projects 2337 W Tierra Buena Ln, Phoenix, AZ 85023 3 Beds | 2 Baths…" at bounding box center [672, 356] width 1345 height 624
click at [158, 311] on div "Back to all projects 2337 W Tierra Buena Ln, Phoenix, AZ 85023 3 Beds | 2 Baths…" at bounding box center [672, 356] width 1345 height 624
click at [186, 185] on div "Back to all projects 2337 W Tierra Buena Ln, Phoenix, AZ 85023 3 Beds | 2 Baths…" at bounding box center [672, 356] width 1345 height 624
click at [175, 256] on div "Back to all projects 2337 W Tierra Buena Ln, Phoenix, AZ 85023 3 Beds | 2 Baths…" at bounding box center [672, 356] width 1345 height 624
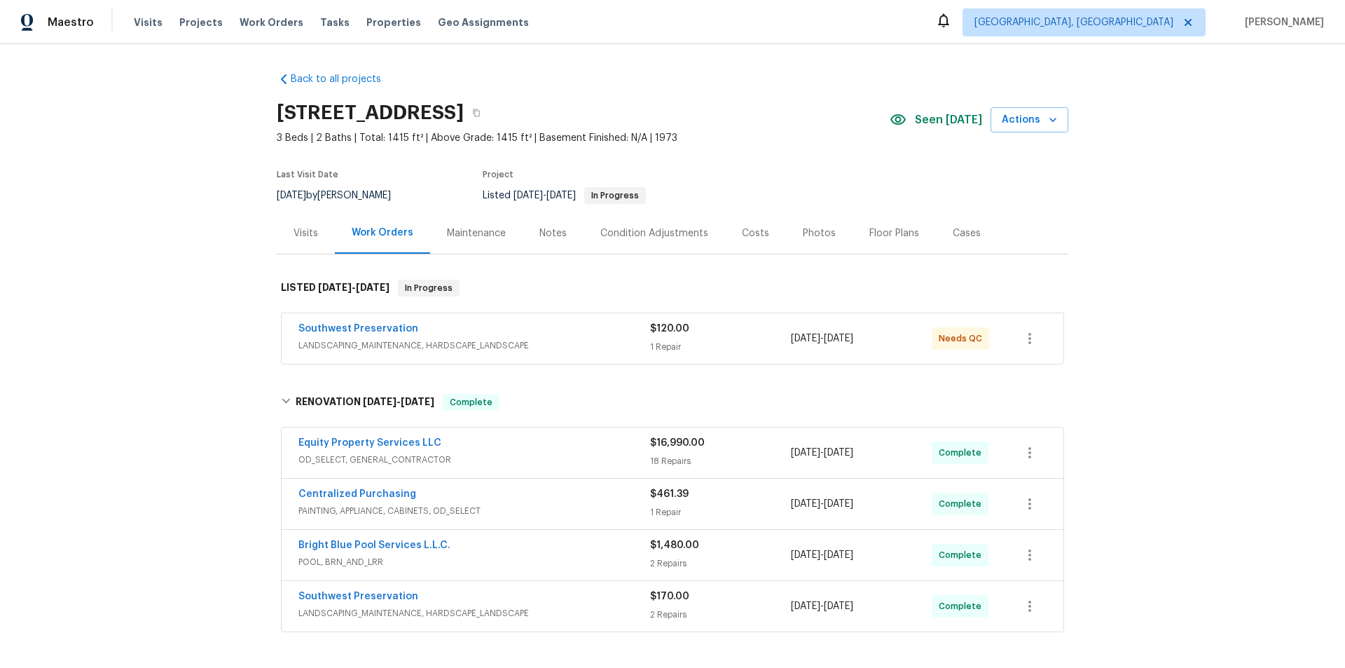
click at [172, 295] on div "Back to all projects 2337 W Tierra Buena Ln, Phoenix, AZ 85023 3 Beds | 2 Baths…" at bounding box center [672, 356] width 1345 height 624
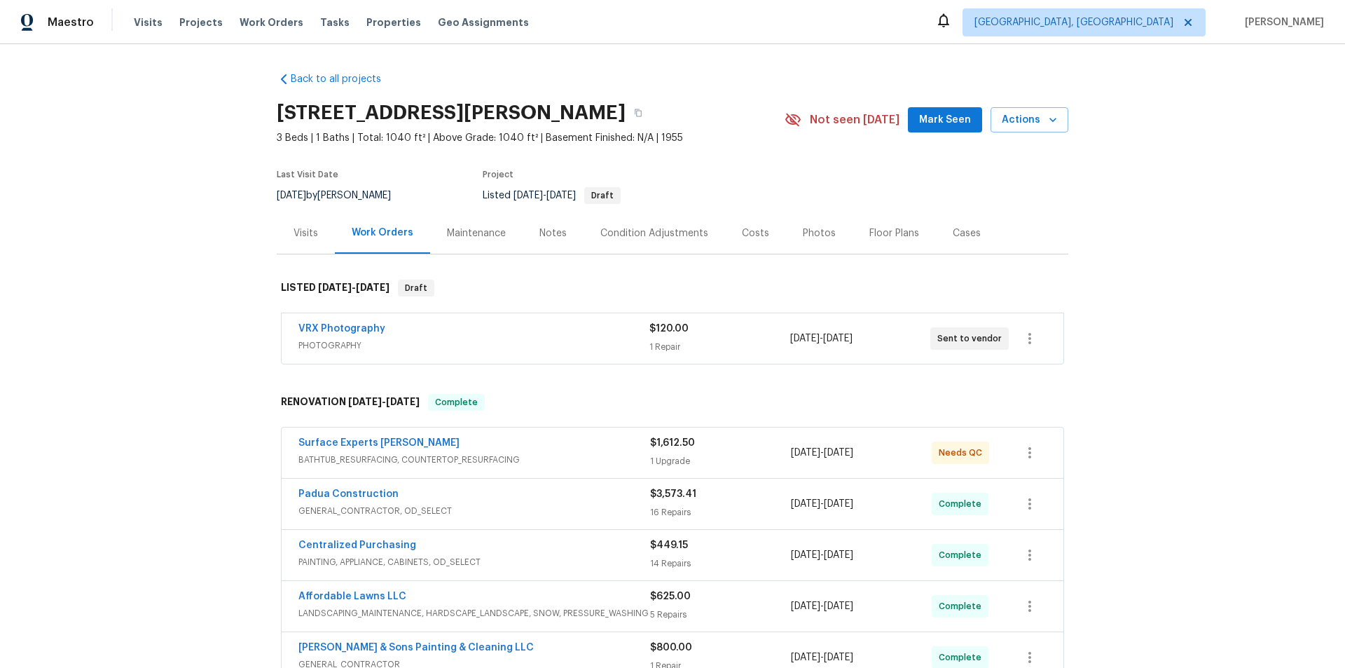
click at [154, 339] on div "Back to all projects [STREET_ADDRESS][PERSON_NAME] 3 Beds | 1 Baths | Total: 10…" at bounding box center [672, 356] width 1345 height 624
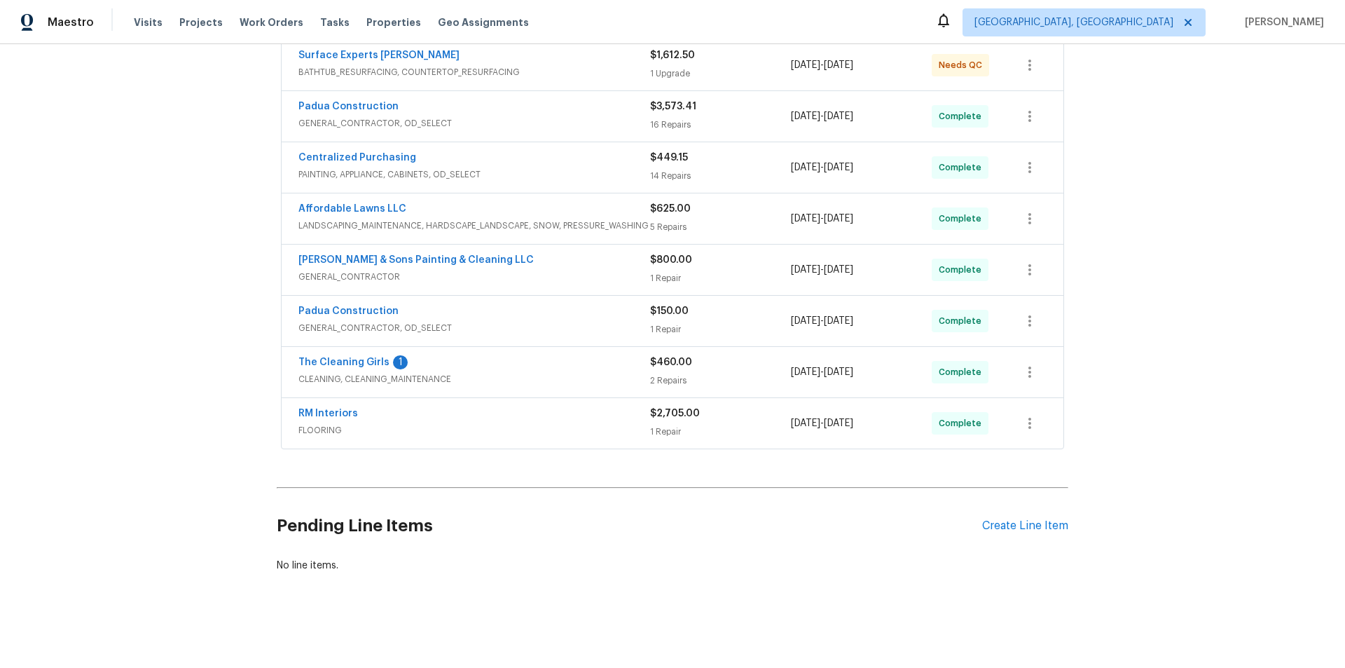
click at [128, 220] on div "Back to all projects [STREET_ADDRESS][PERSON_NAME] 3 Beds | 1 Baths | Total: 10…" at bounding box center [672, 356] width 1345 height 624
click at [158, 286] on div "Back to all projects [STREET_ADDRESS][PERSON_NAME] 3 Beds | 1 Baths | Total: 10…" at bounding box center [672, 356] width 1345 height 624
click at [149, 352] on div "Back to all projects [STREET_ADDRESS][PERSON_NAME] 3 Beds | 1 Baths | Total: 10…" at bounding box center [672, 356] width 1345 height 624
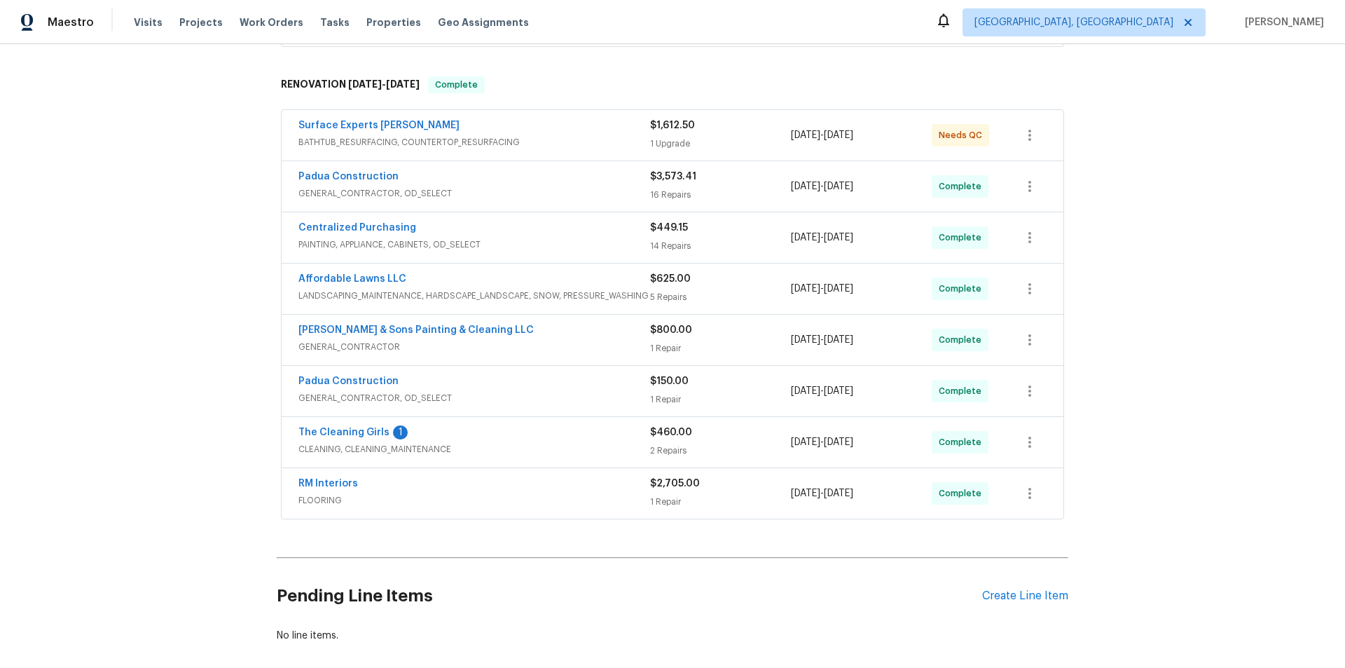
scroll to position [0, 0]
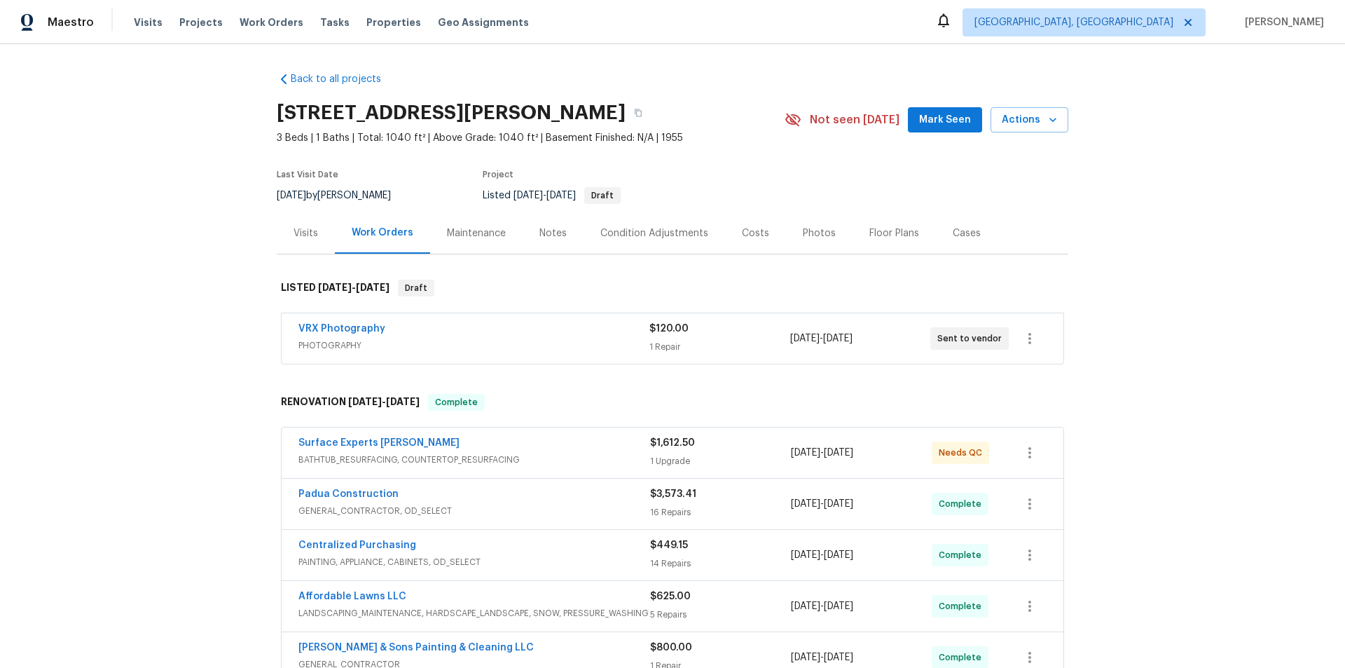
click at [203, 273] on div "Back to all projects [STREET_ADDRESS][PERSON_NAME] 3 Beds | 1 Baths | Total: 10…" at bounding box center [672, 356] width 1345 height 624
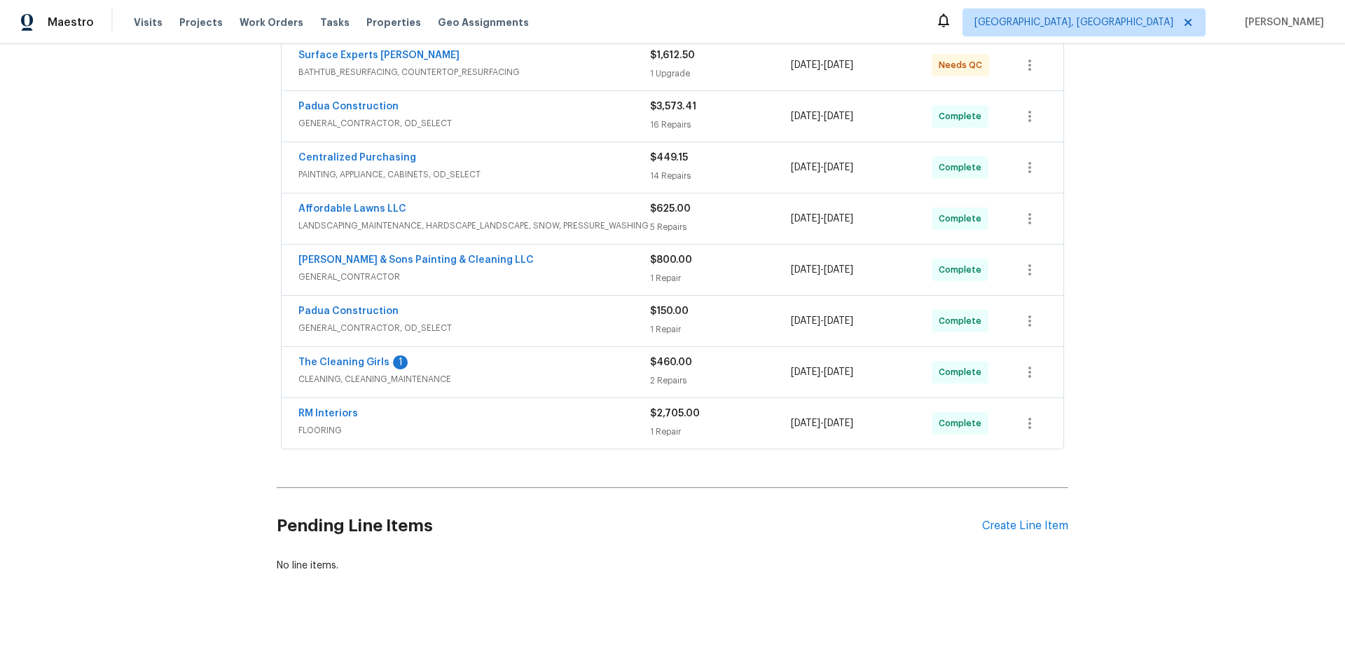
click at [177, 229] on div "Back to all projects [STREET_ADDRESS][PERSON_NAME] 3 Beds | 1 Baths | Total: 10…" at bounding box center [672, 356] width 1345 height 624
click at [165, 239] on div "Back to all projects [STREET_ADDRESS][PERSON_NAME] 3 Beds | 1 Baths | Total: 10…" at bounding box center [672, 356] width 1345 height 624
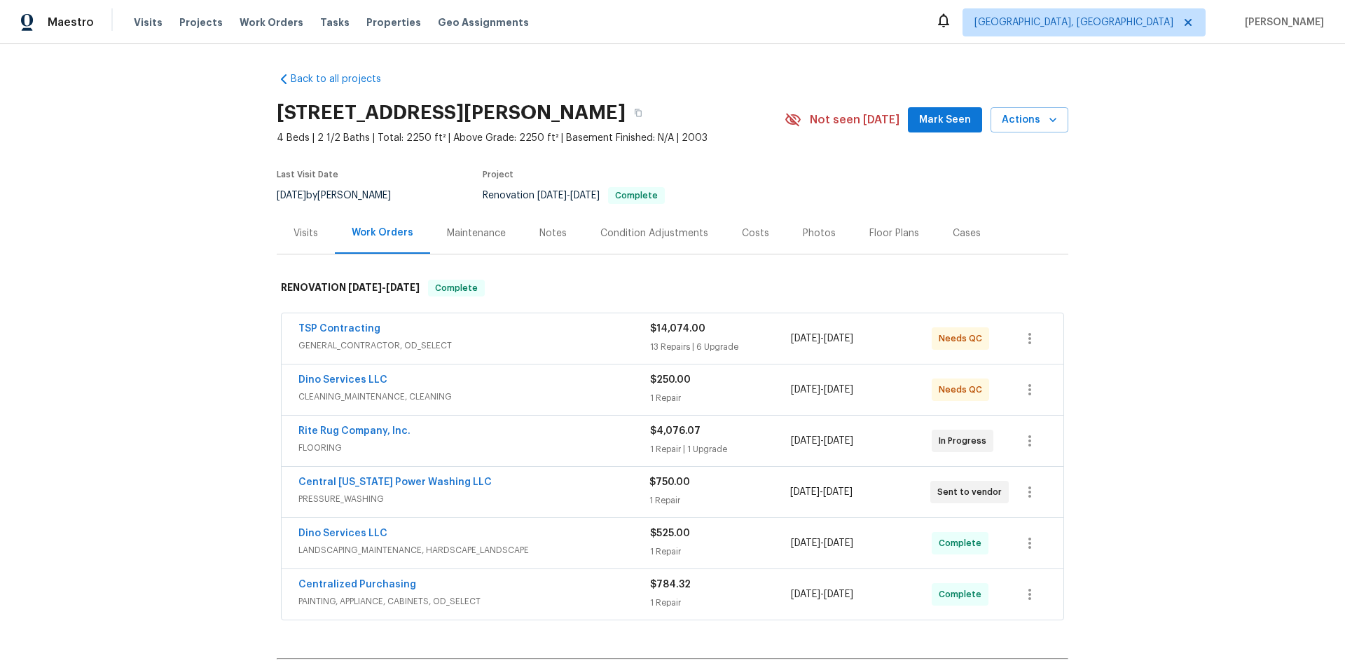
click at [153, 224] on div "Back to all projects 12706 Forest Mill Dr, Midlothian, VA 23112 4 Beds | 2 1/2 …" at bounding box center [672, 356] width 1345 height 624
click at [180, 222] on div "Back to all projects 12706 Forest Mill Dr, Midlothian, VA 23112 4 Beds | 2 1/2 …" at bounding box center [672, 356] width 1345 height 624
click at [119, 307] on div "Back to all projects 12706 Forest Mill Dr, Midlothian, VA 23112 4 Beds | 2 1/2 …" at bounding box center [672, 356] width 1345 height 624
click at [114, 284] on div "Back to all projects 12706 Forest Mill Dr, Midlothian, VA 23112 4 Beds | 2 1/2 …" at bounding box center [672, 356] width 1345 height 624
click at [167, 263] on div "Back to all projects 12706 Forest Mill Dr, Midlothian, VA 23112 4 Beds | 2 1/2 …" at bounding box center [672, 356] width 1345 height 624
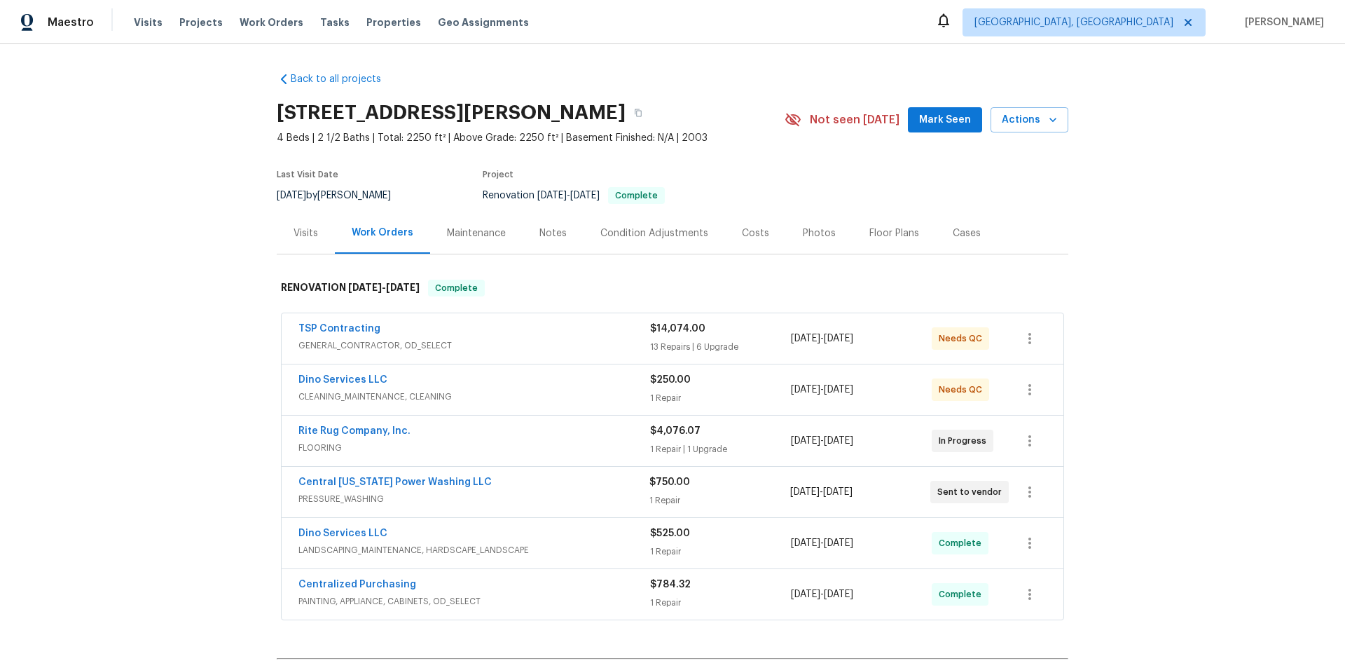
click at [175, 203] on div "Back to all projects 12706 Forest Mill Dr, Midlothian, VA 23112 4 Beds | 2 1/2 …" at bounding box center [672, 356] width 1345 height 624
click at [166, 248] on div "Back to all projects 12706 Forest Mill Dr, Midlothian, VA 23112 4 Beds | 2 1/2 …" at bounding box center [672, 356] width 1345 height 624
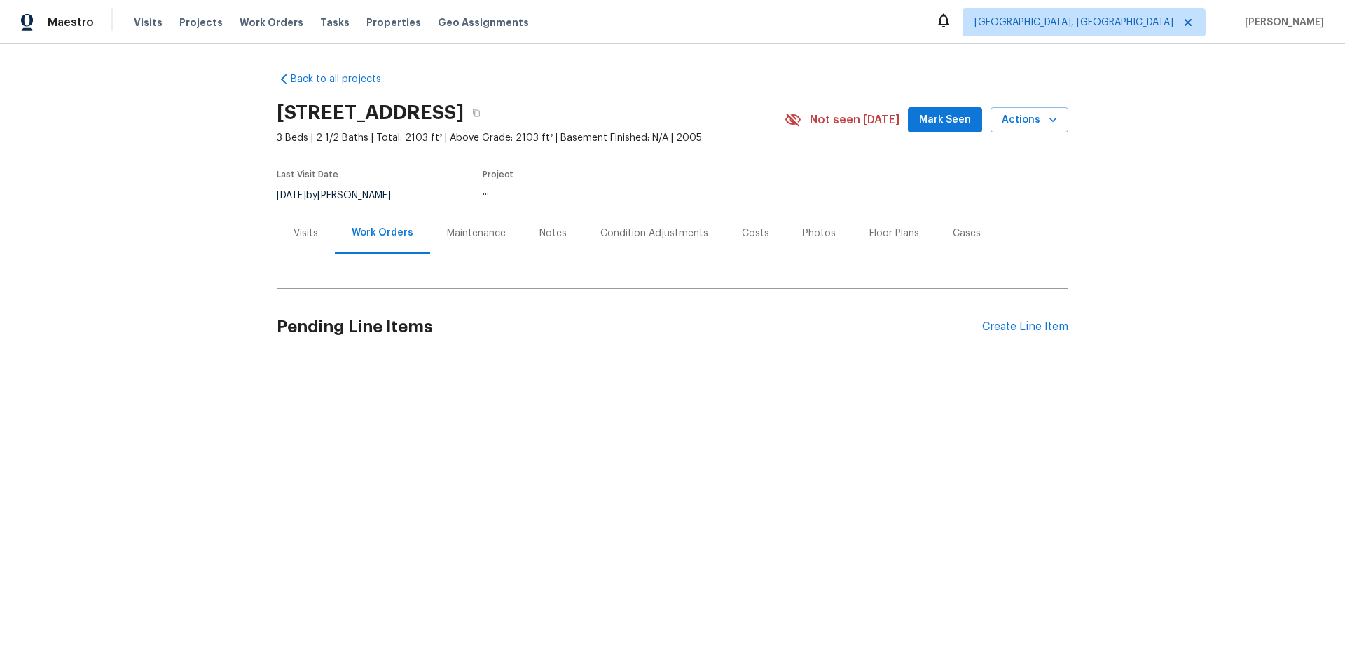
click at [281, 236] on div "Visits" at bounding box center [306, 232] width 58 height 41
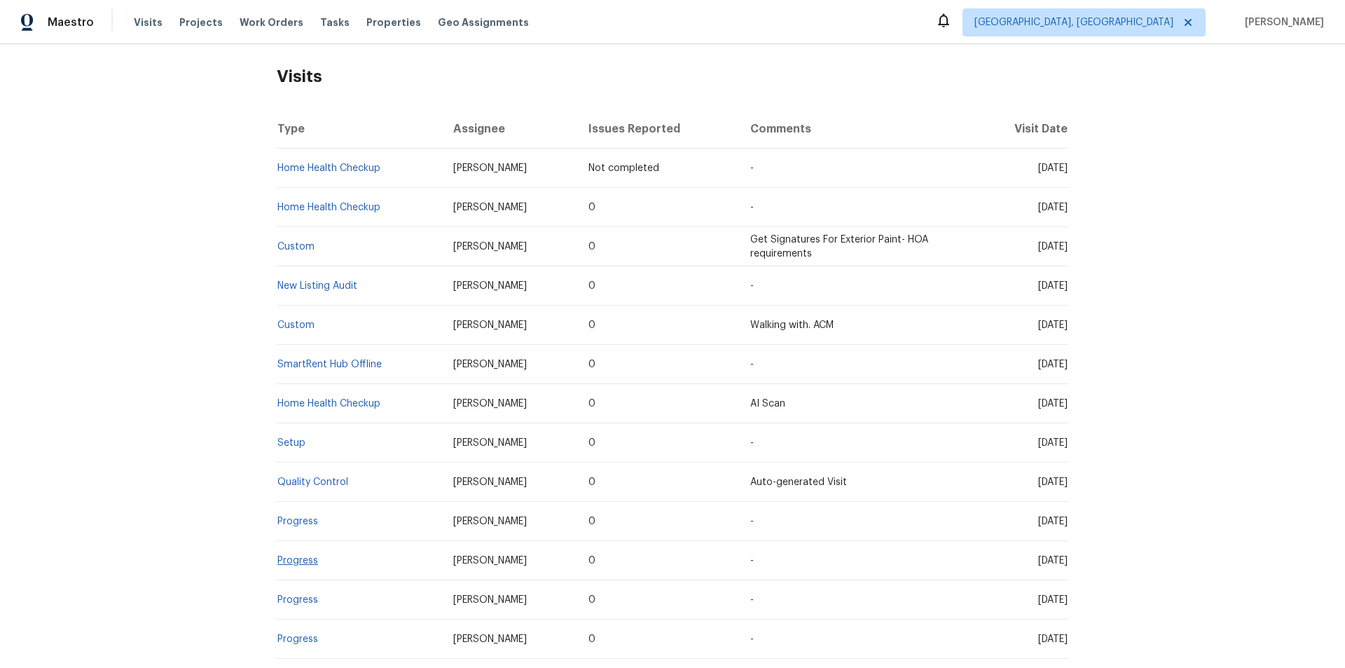
scroll to position [350, 0]
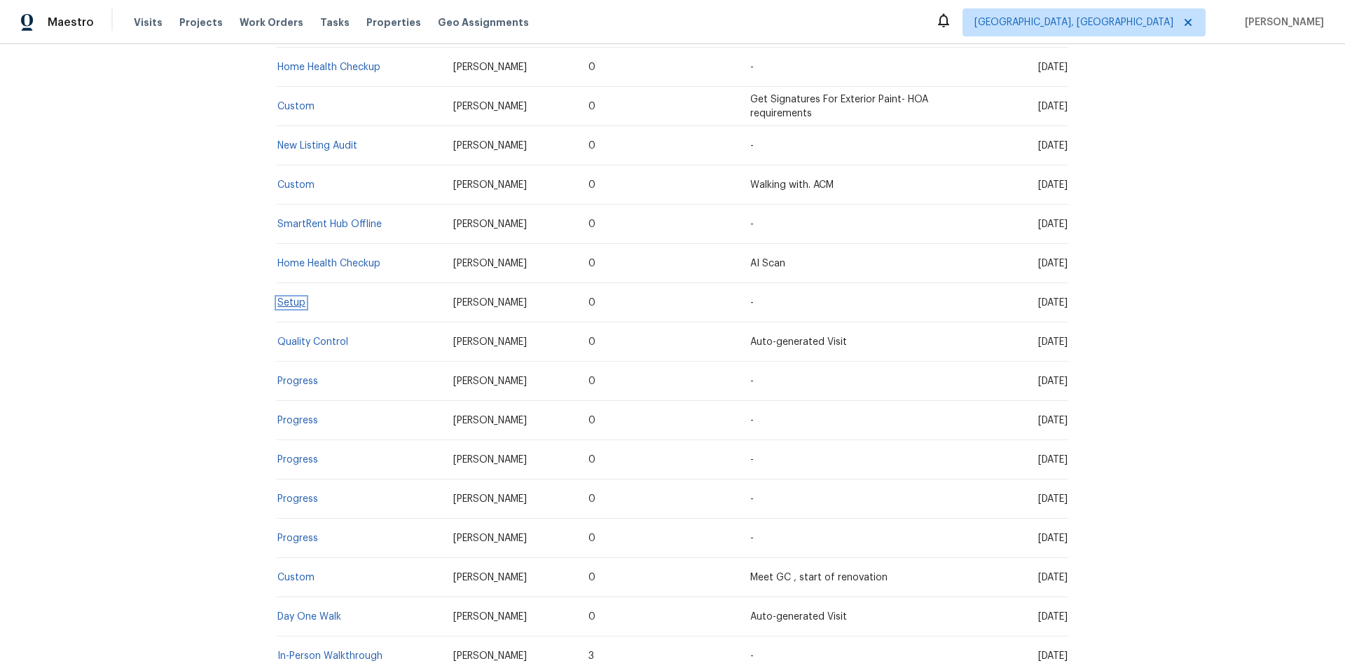
click at [289, 301] on link "Setup" at bounding box center [291, 303] width 28 height 10
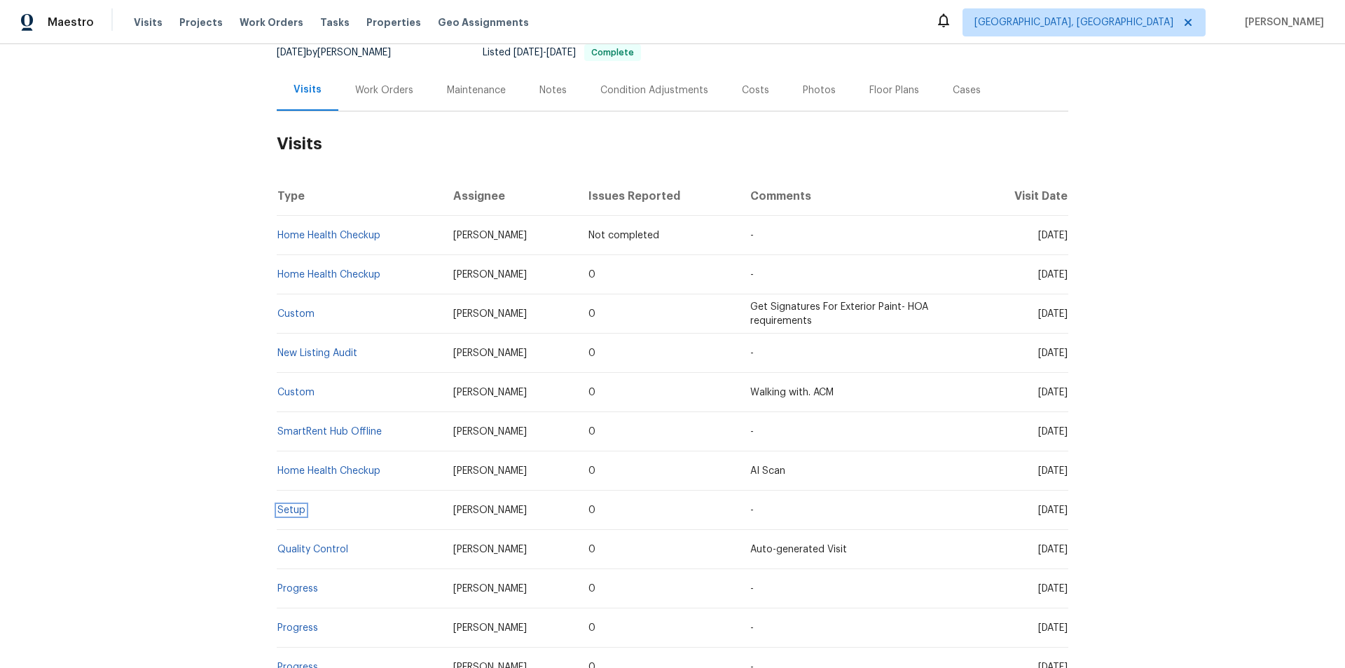
scroll to position [0, 0]
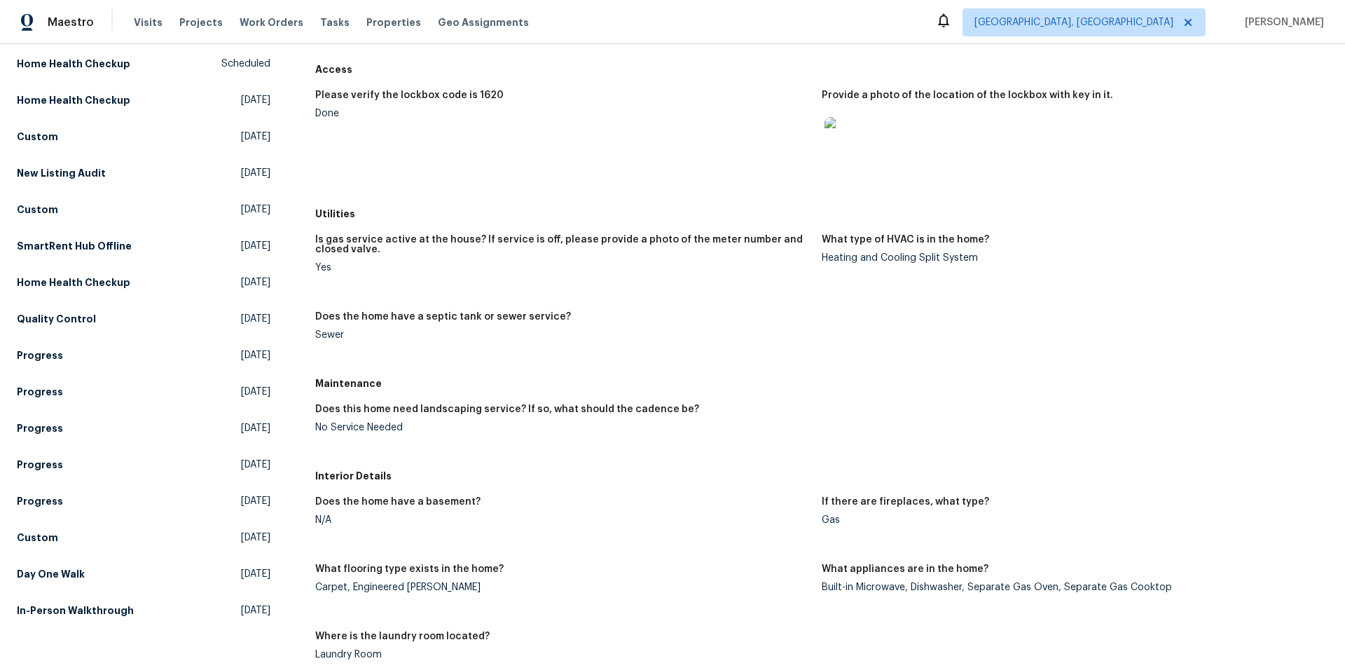
scroll to position [210, 0]
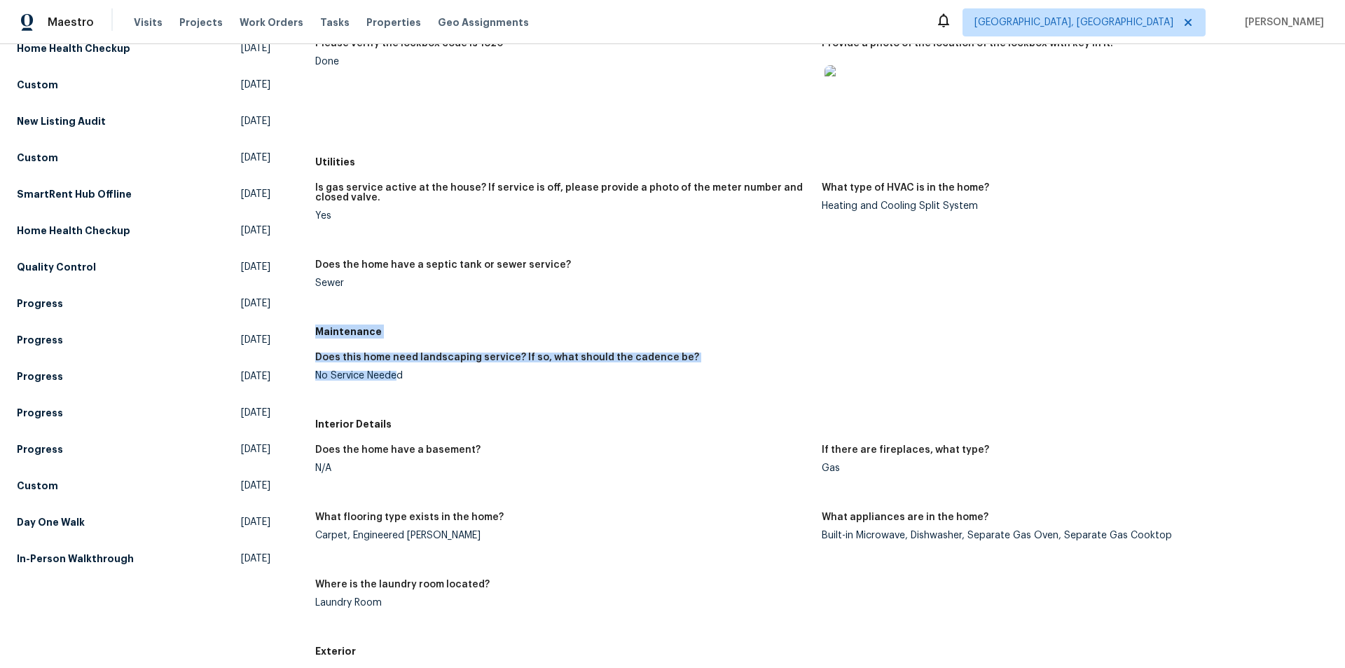
drag, startPoint x: 313, startPoint y: 331, endPoint x: 417, endPoint y: 390, distance: 119.9
click at [399, 387] on div "Maintenance Does this home need landscaping service? If so, what should the cad…" at bounding box center [821, 365] width 1013 height 92
click at [508, 401] on figure "Does this home need landscaping service? If so, what should the cadence be? No …" at bounding box center [568, 377] width 507 height 50
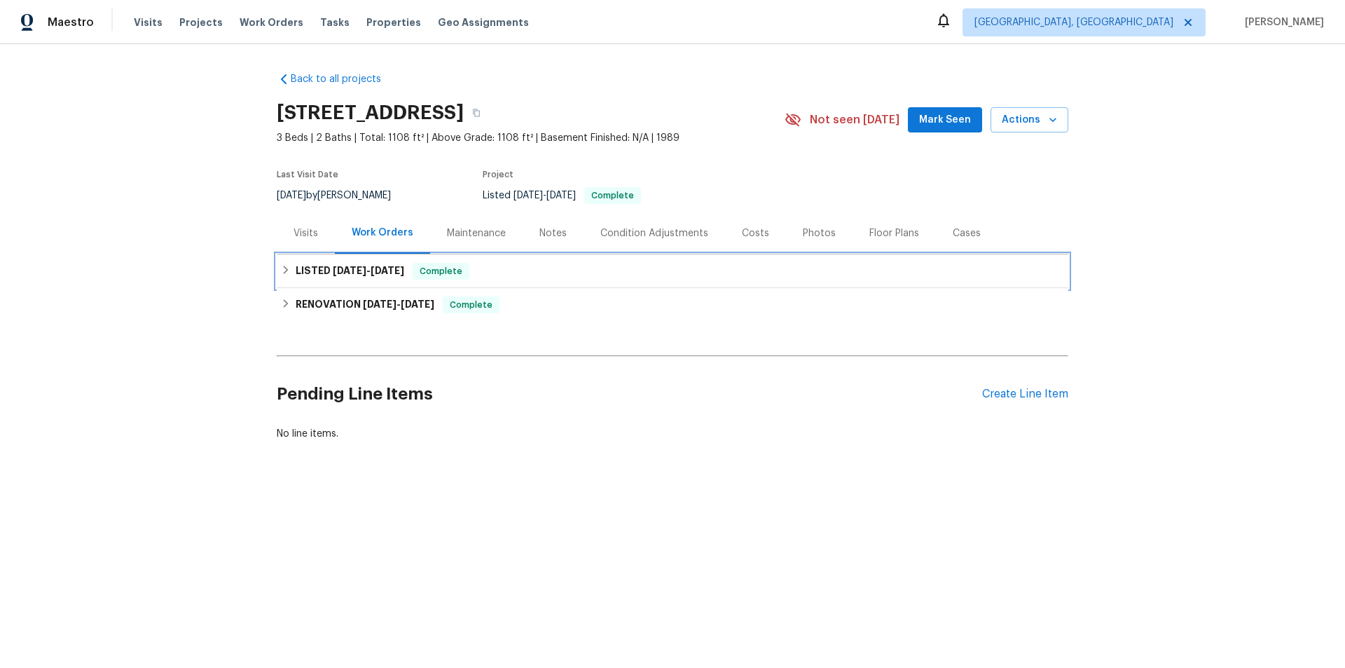
click at [308, 269] on h6 "LISTED 9/9/25 - 9/10/25" at bounding box center [350, 271] width 109 height 17
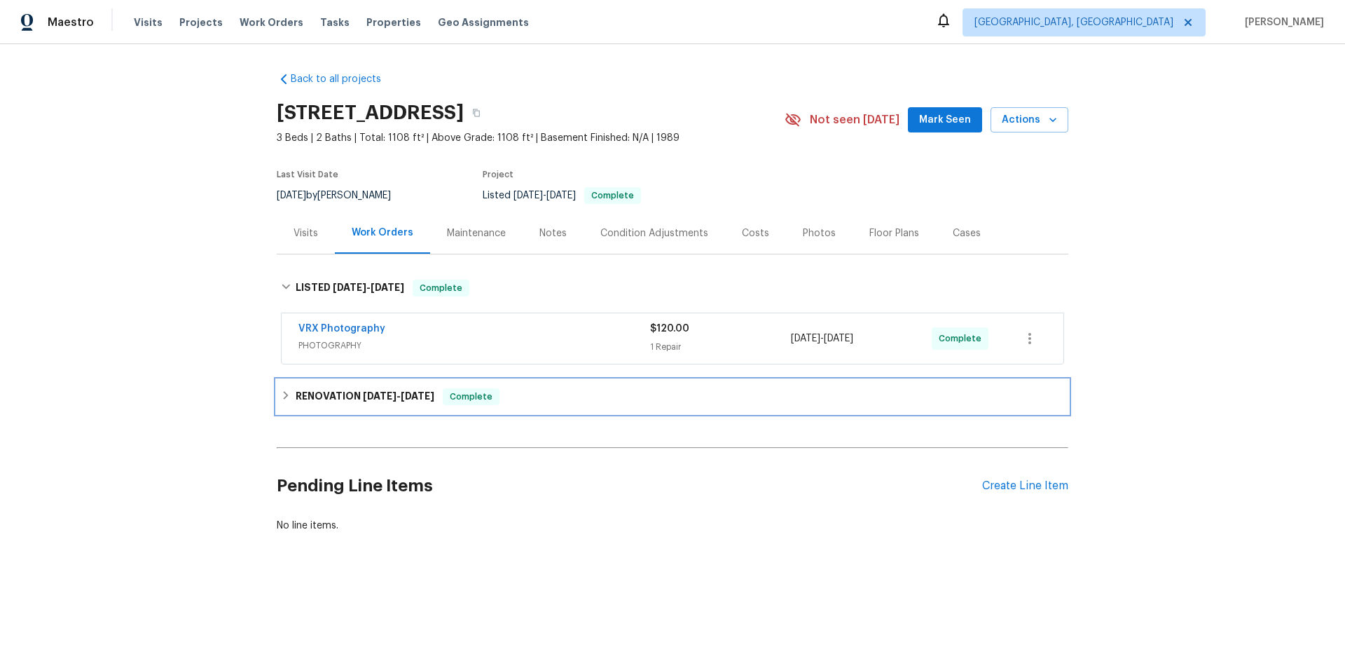
drag, startPoint x: 309, startPoint y: 387, endPoint x: 252, endPoint y: 398, distance: 57.9
click at [309, 386] on div "RENOVATION 9/2/25 - 9/5/25 Complete" at bounding box center [673, 397] width 792 height 34
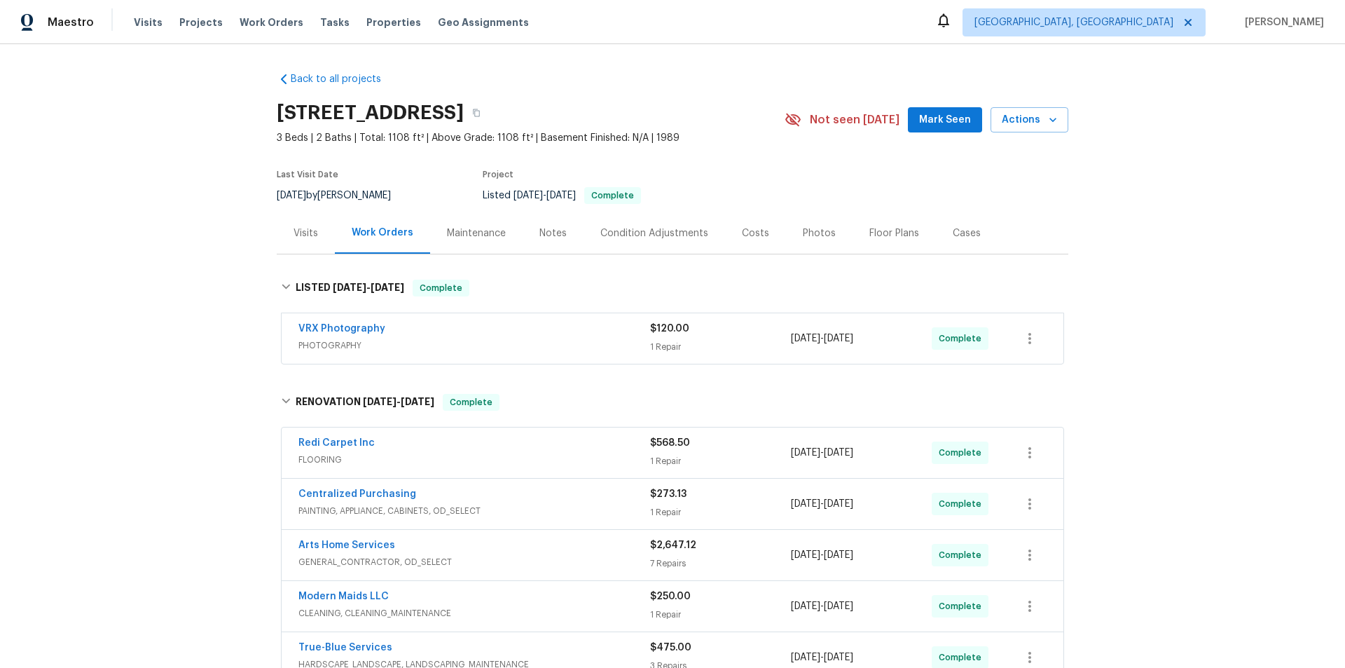
click at [189, 347] on div "Back to all projects 7349 S Avenida Perlina, Tucson, AZ 85746 3 Beds | 2 Baths …" at bounding box center [672, 356] width 1345 height 624
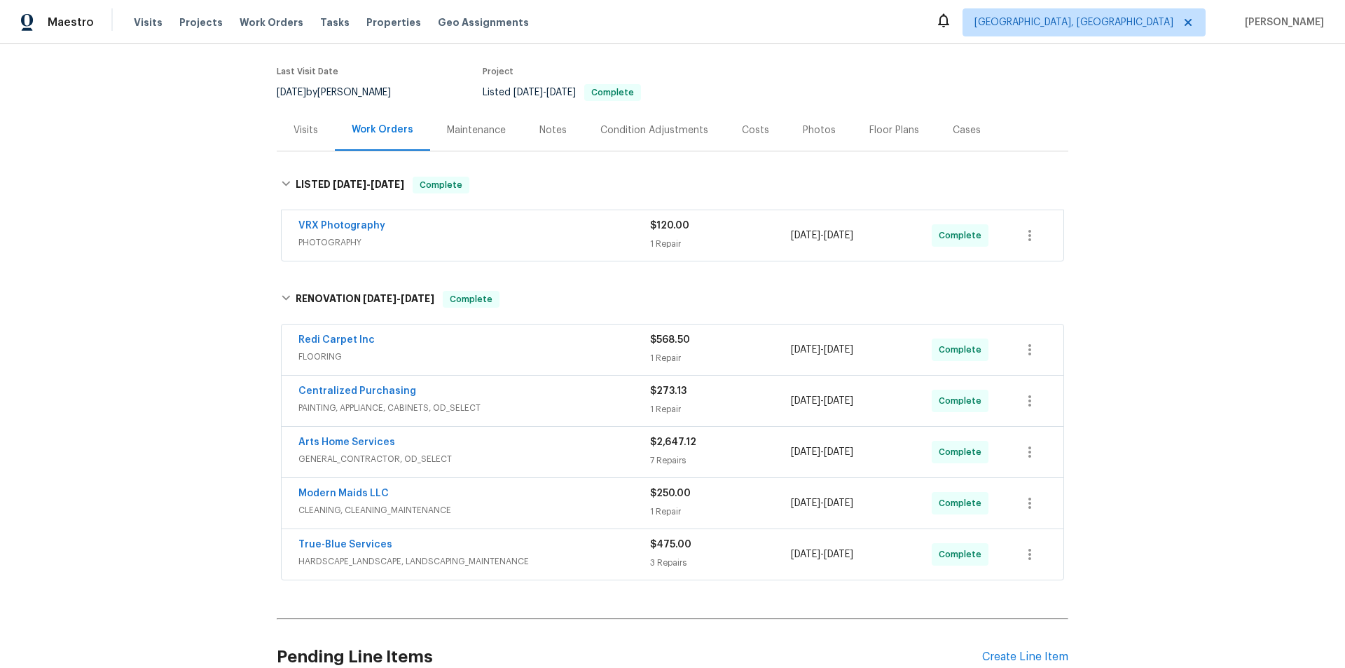
scroll to position [245, 0]
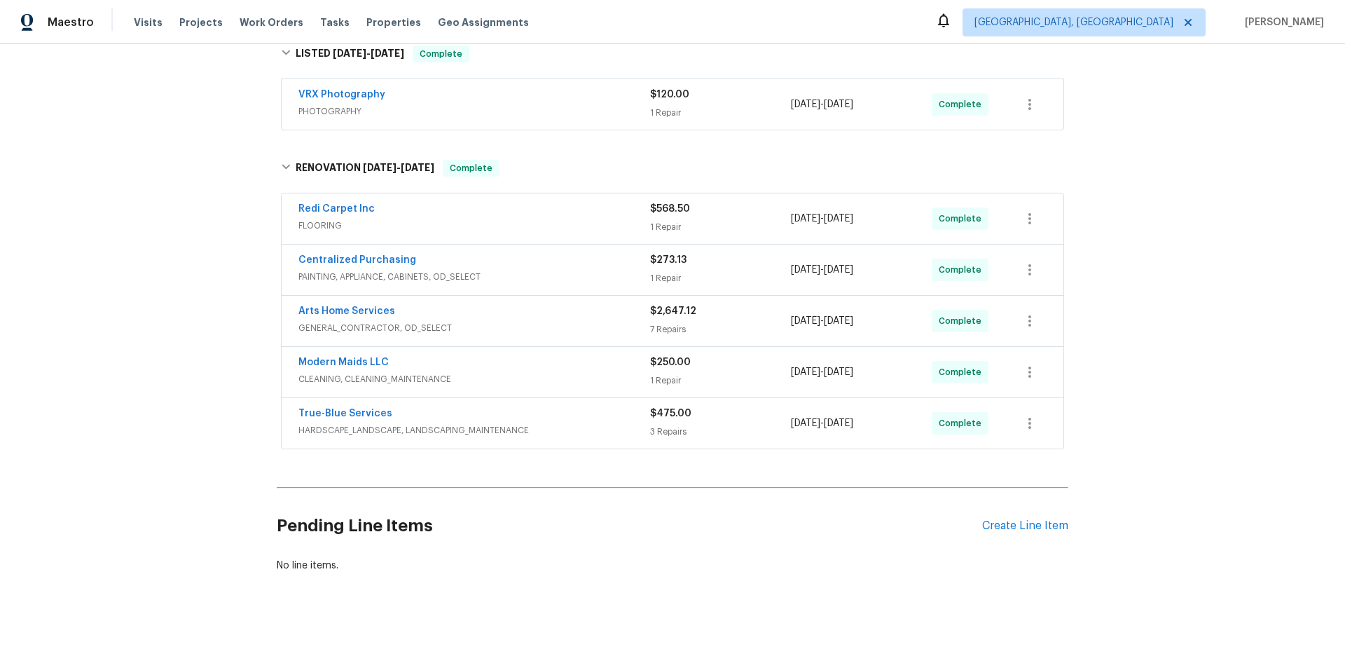
click at [85, 345] on div "Back to all projects 7349 S Avenida Perlina, Tucson, AZ 85746 3 Beds | 2 Baths …" at bounding box center [672, 356] width 1345 height 624
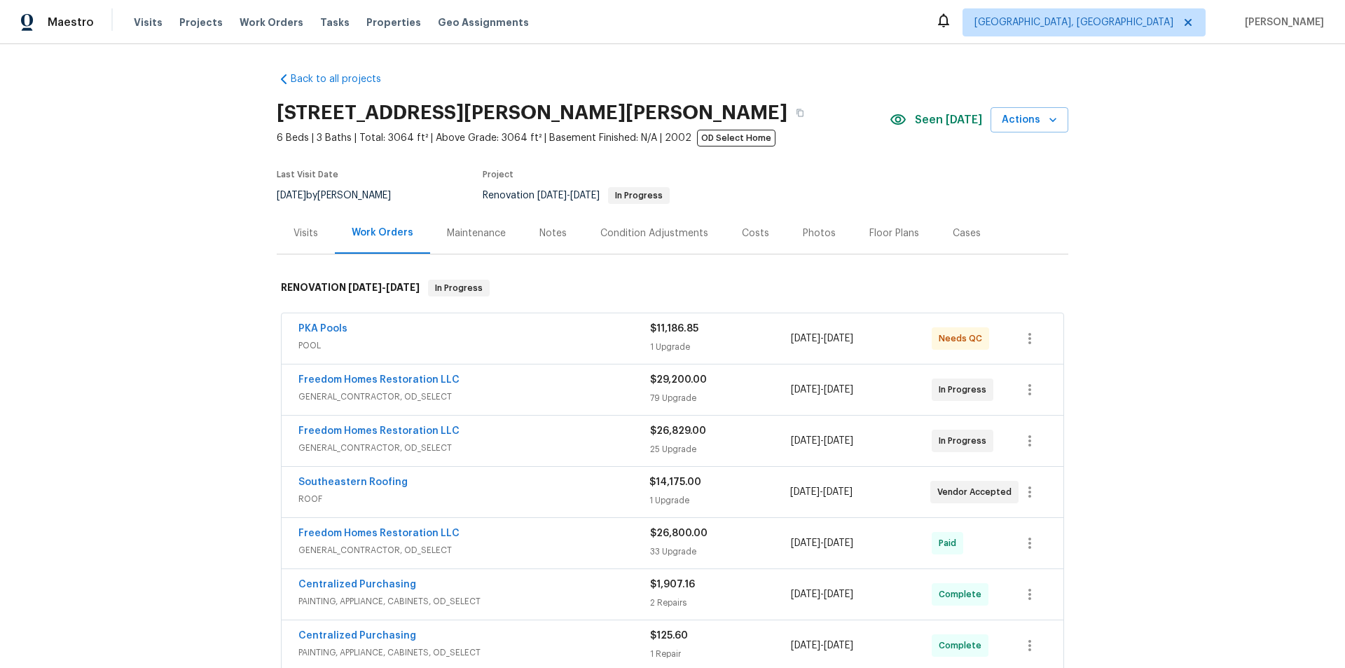
click at [191, 385] on div "Back to all projects [STREET_ADDRESS][PERSON_NAME] 6 Beds | 3 Baths | Total: 30…" at bounding box center [672, 356] width 1345 height 624
